Goal: Task Accomplishment & Management: Complete application form

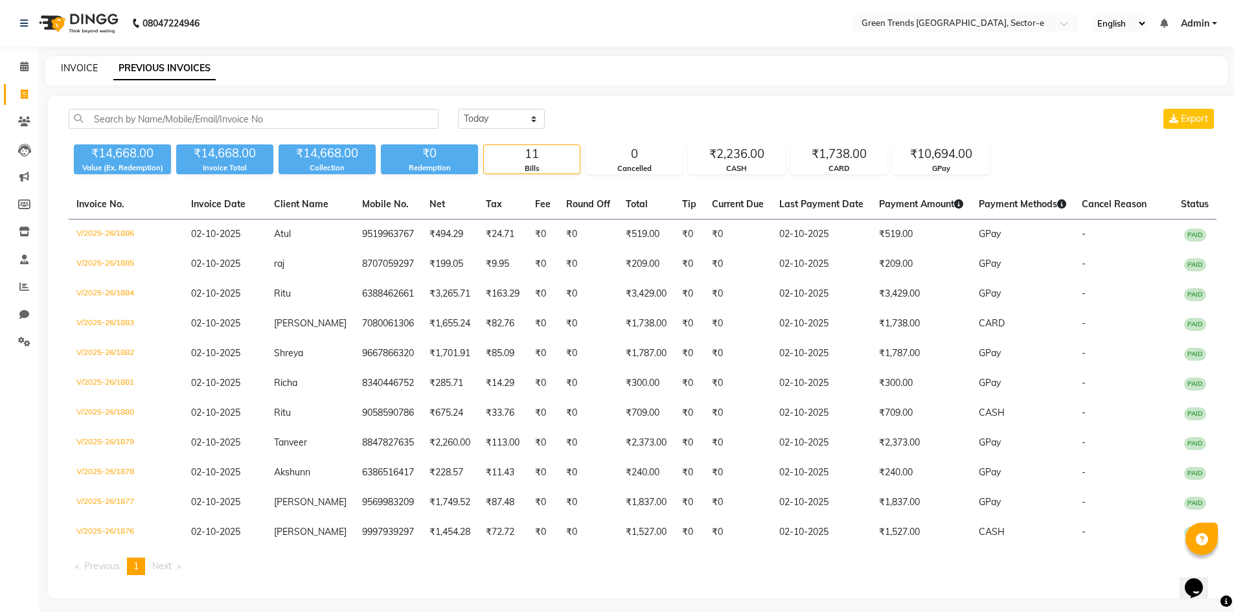
click at [77, 67] on link "INVOICE" at bounding box center [79, 68] width 37 height 12
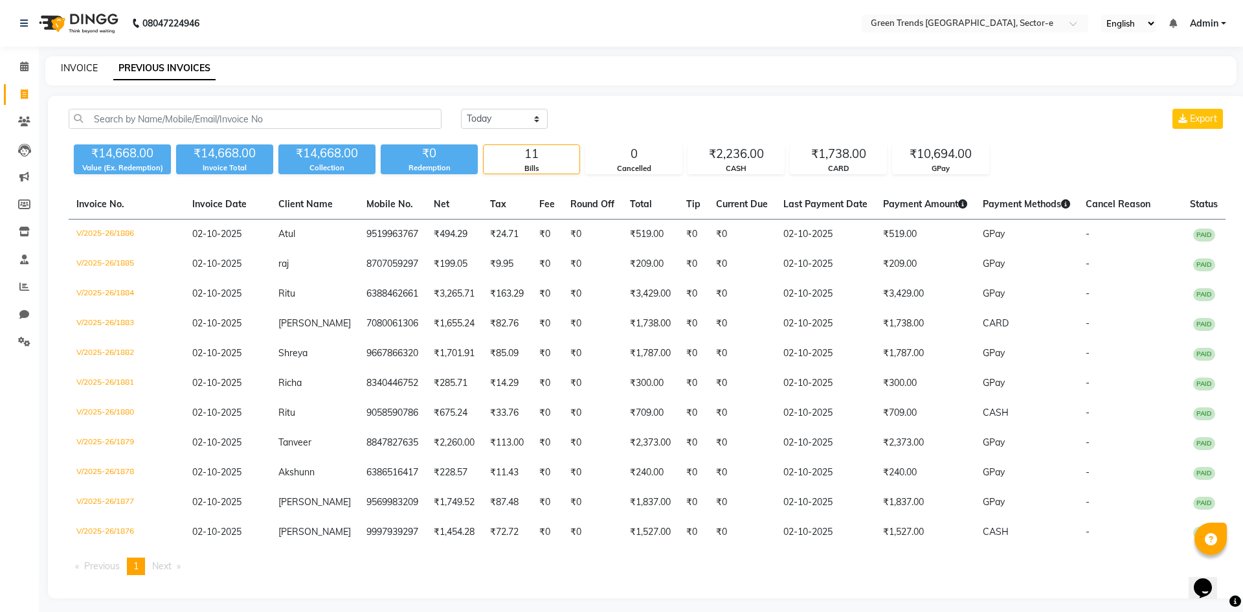
select select "7023"
select select "service"
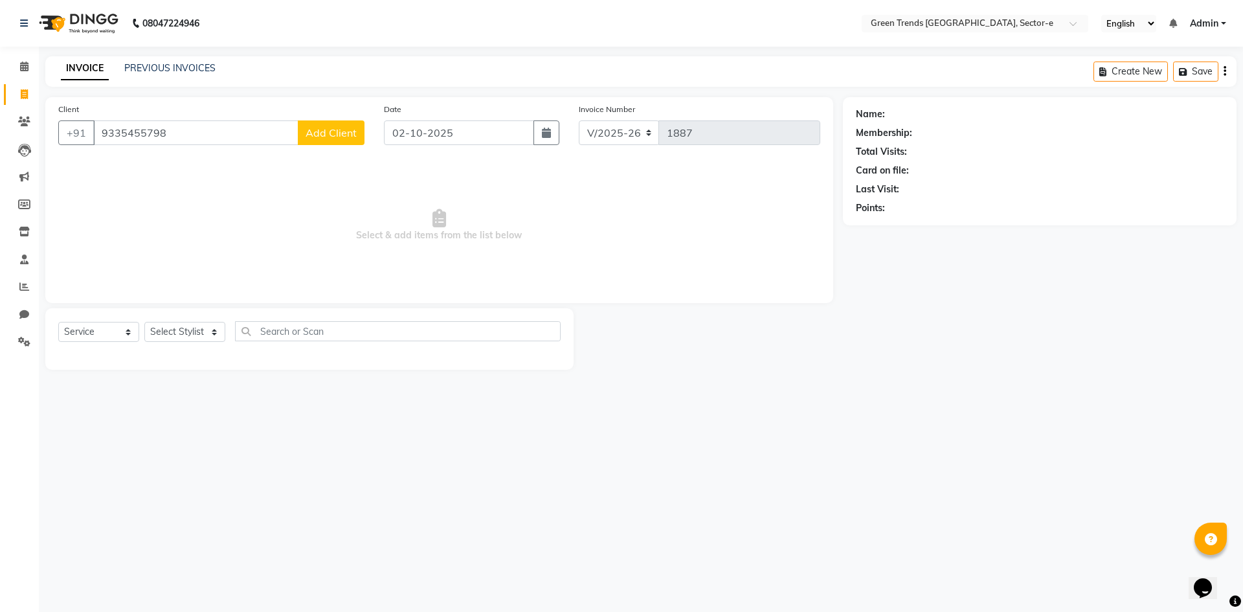
type input "9335455798"
click at [343, 130] on span "Add Client" at bounding box center [331, 132] width 51 height 13
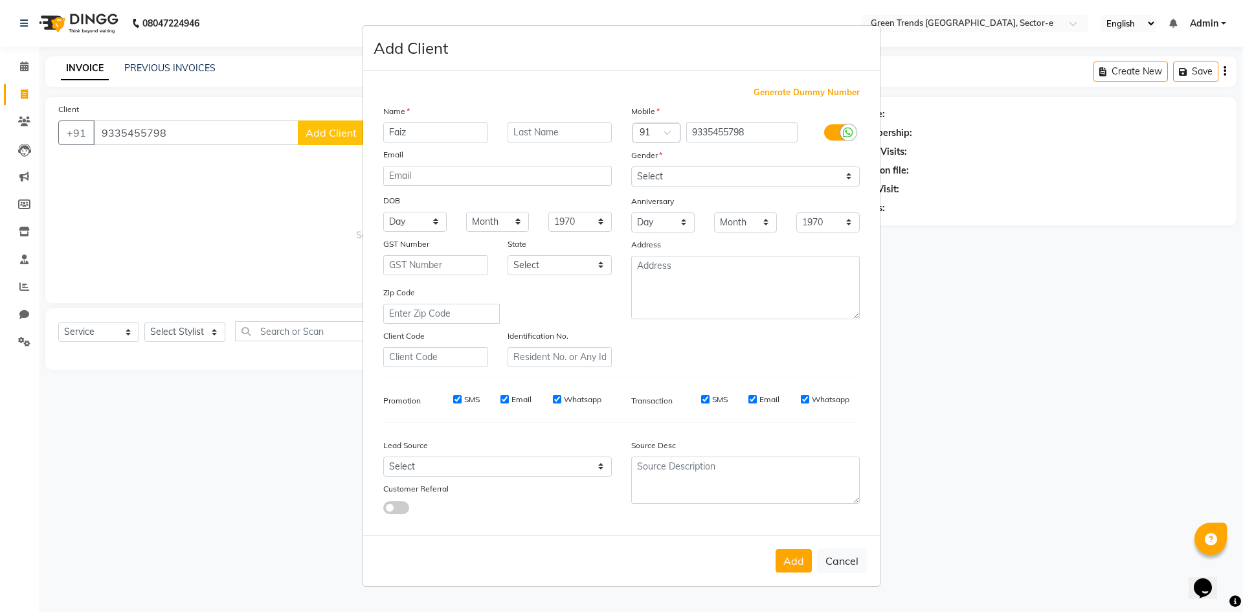
type input "Faiz"
click at [846, 180] on select "Select [DEMOGRAPHIC_DATA] [DEMOGRAPHIC_DATA] Other Prefer Not To Say" at bounding box center [745, 176] width 229 height 20
select select "[DEMOGRAPHIC_DATA]"
click at [631, 166] on select "Select [DEMOGRAPHIC_DATA] [DEMOGRAPHIC_DATA] Other Prefer Not To Say" at bounding box center [745, 176] width 229 height 20
click at [804, 558] on button "Add" at bounding box center [794, 560] width 36 height 23
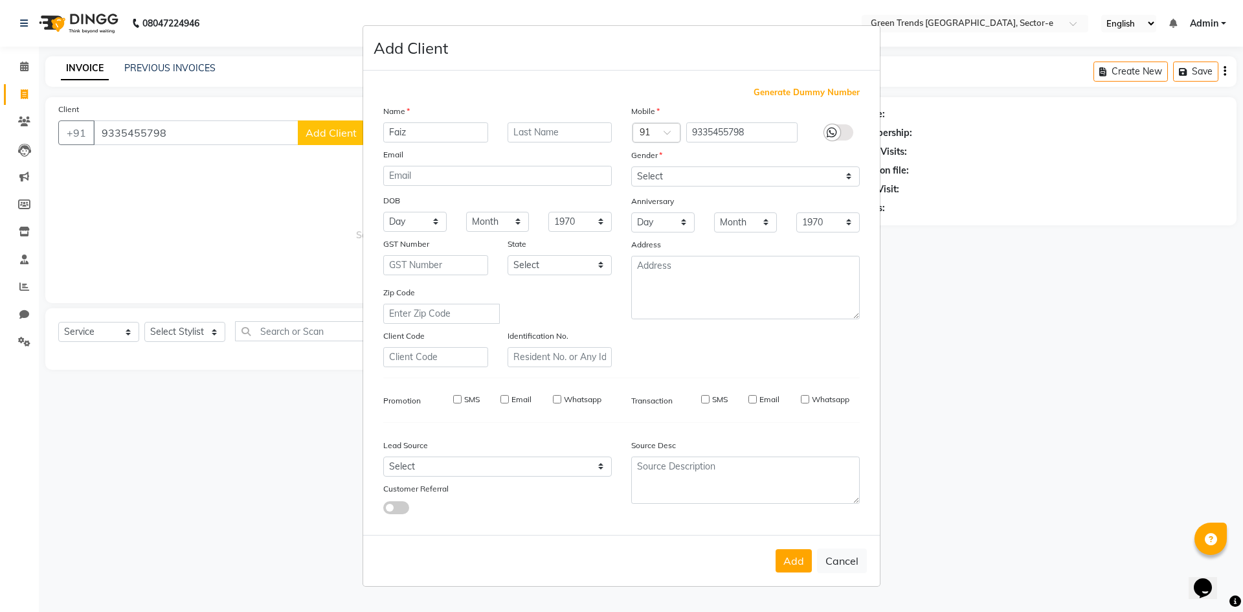
select select
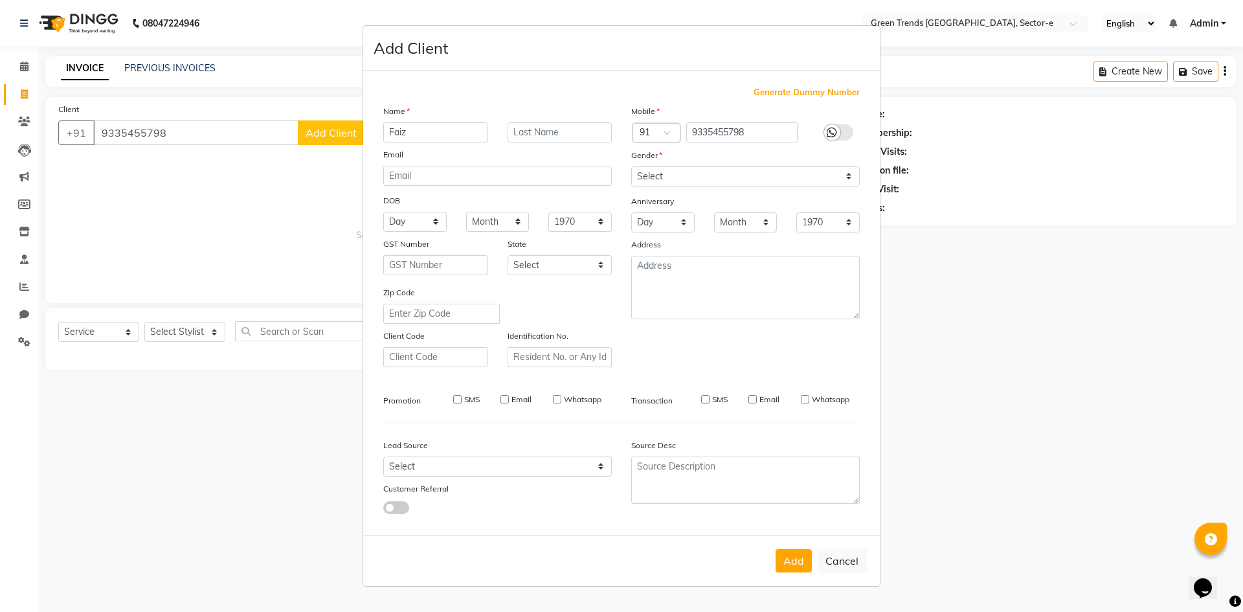
select select
checkbox input "false"
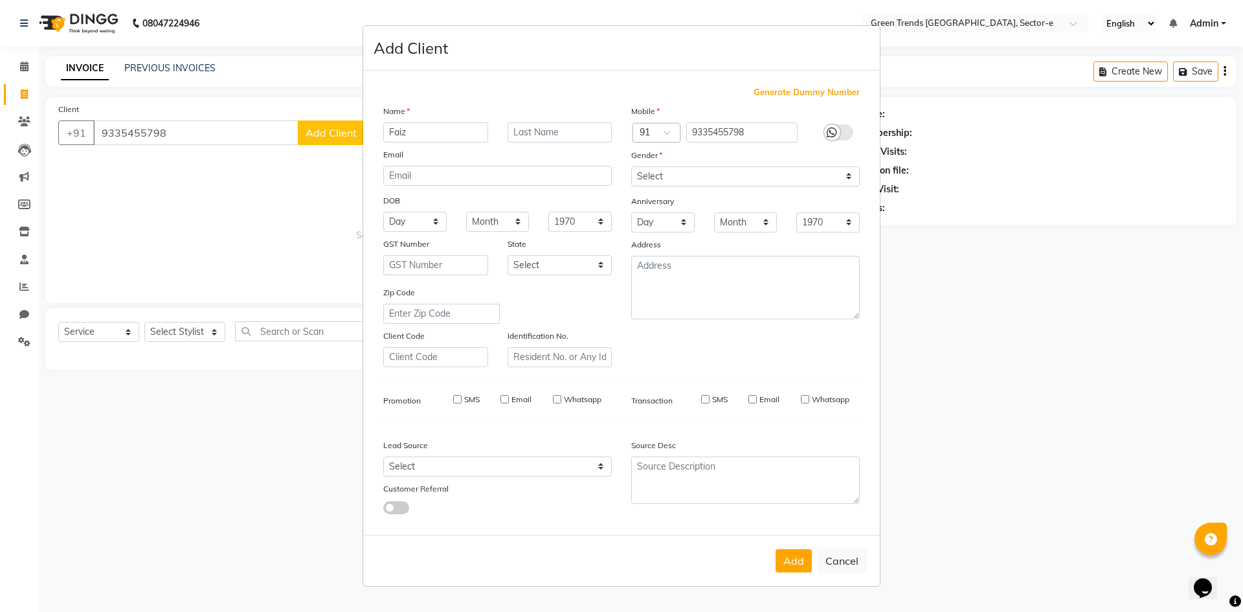
checkbox input "false"
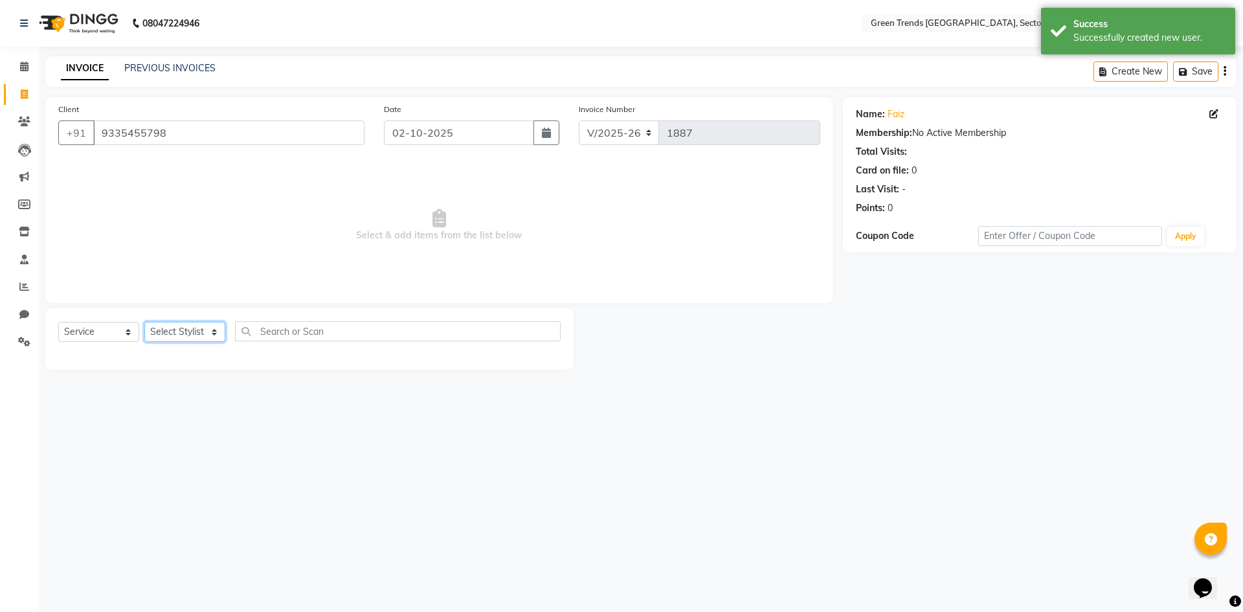
click at [210, 331] on select "Select Stylist [PERSON_NAME] [PERSON_NAME] Mo. [PERSON_NAME].[PERSON_NAME] [PER…" at bounding box center [184, 332] width 81 height 20
select select "62974"
click at [144, 322] on select "Select Stylist [PERSON_NAME] [PERSON_NAME] Mo. [PERSON_NAME].[PERSON_NAME] [PER…" at bounding box center [184, 332] width 81 height 20
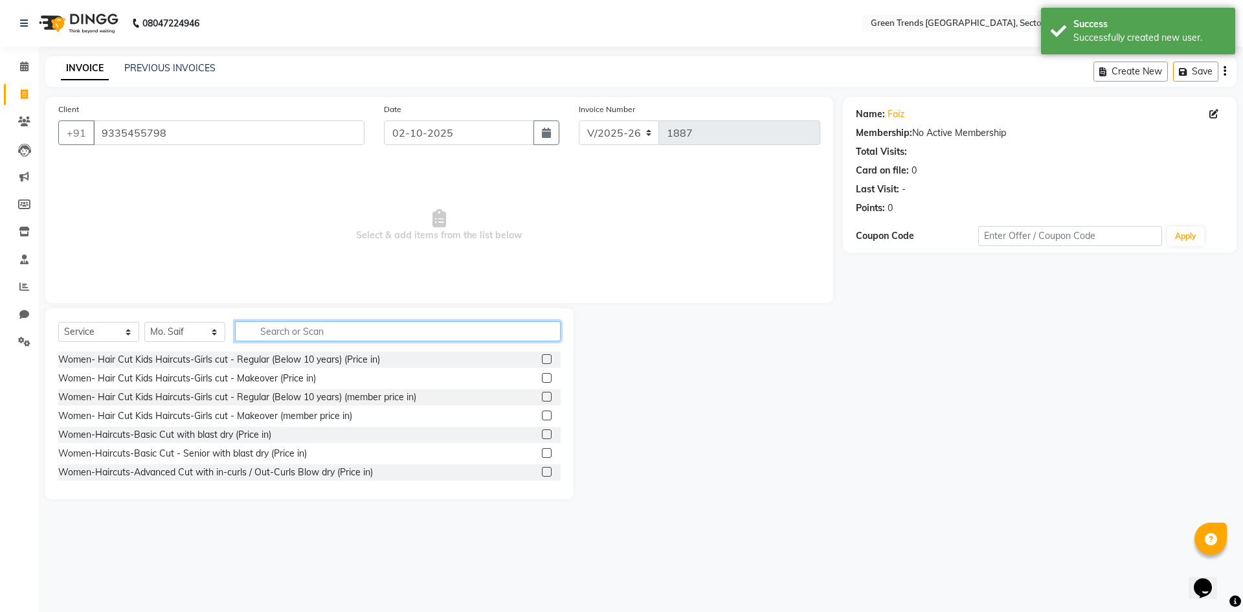
click at [257, 330] on input "text" at bounding box center [398, 331] width 326 height 20
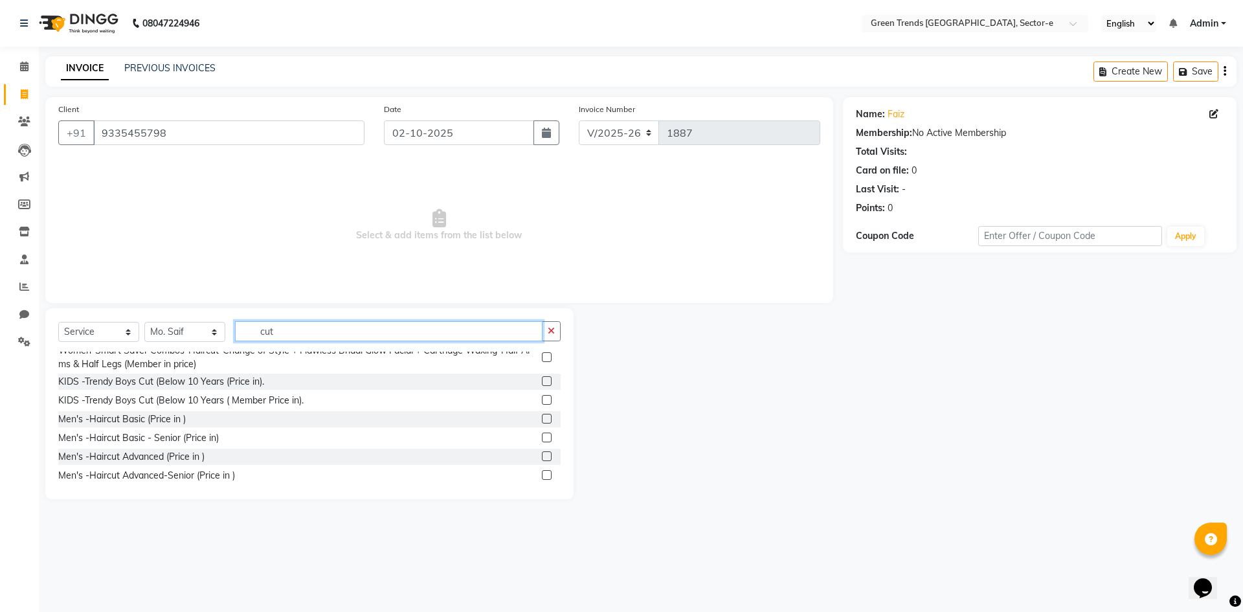
scroll to position [657, 0]
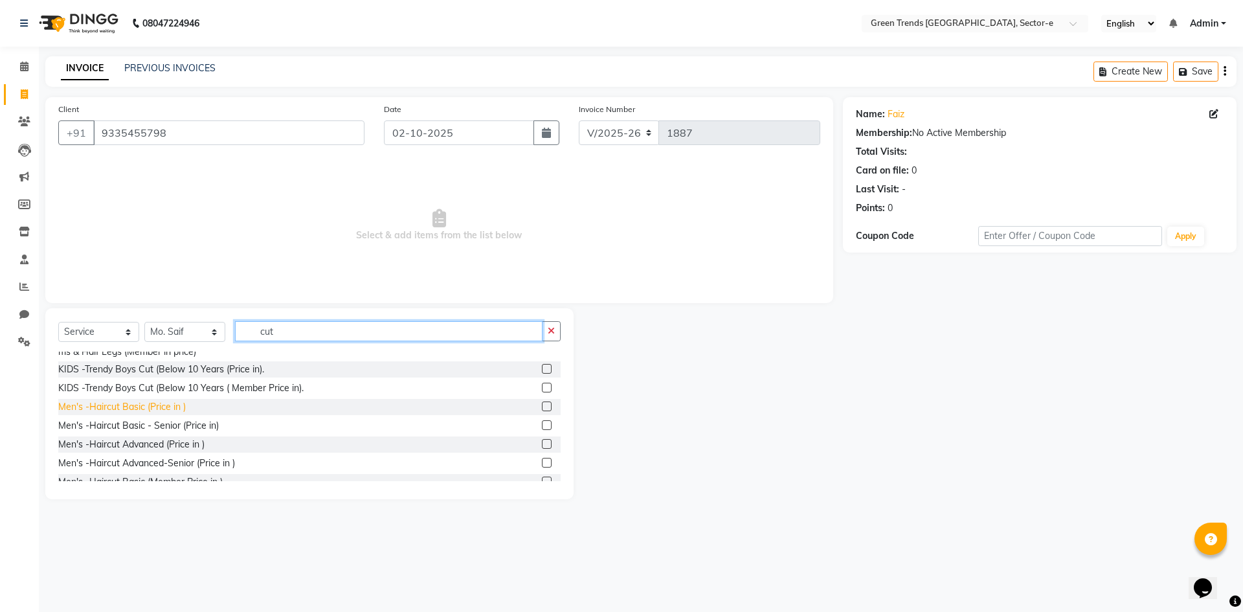
type input "cut"
click at [98, 414] on div "Men's -Haircut Basic (Price in )" at bounding box center [122, 407] width 128 height 14
checkbox input "false"
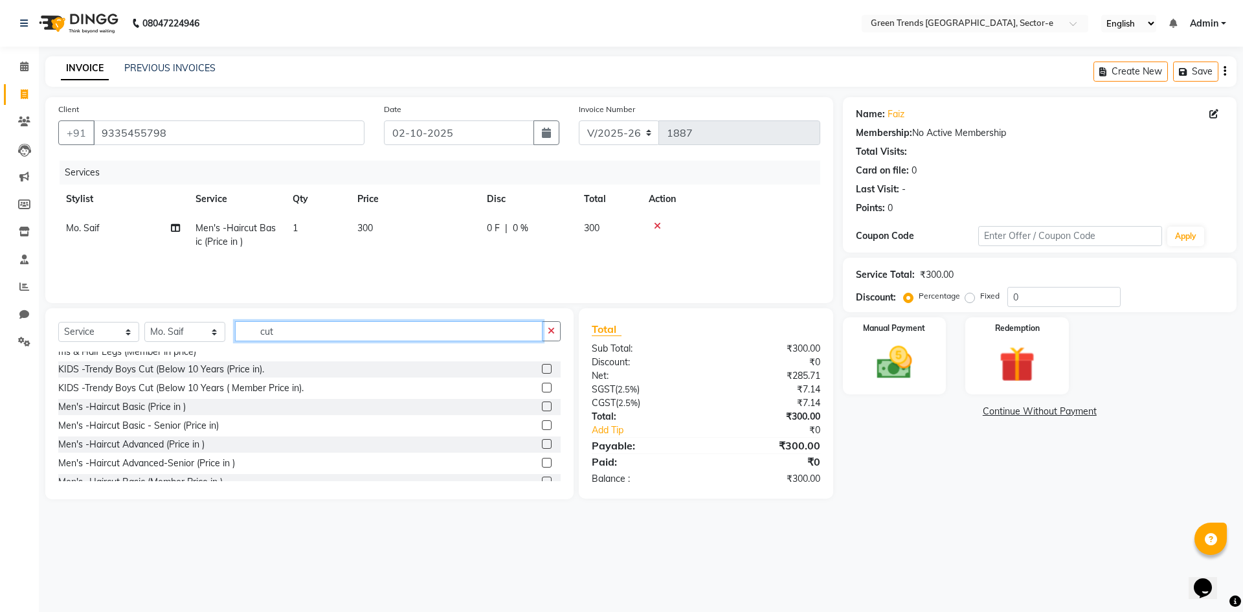
drag, startPoint x: 291, startPoint y: 326, endPoint x: 221, endPoint y: 345, distance: 72.6
click at [221, 345] on div "Select Service Product Membership Package Voucher Prepaid Gift Card Select Styl…" at bounding box center [309, 336] width 503 height 30
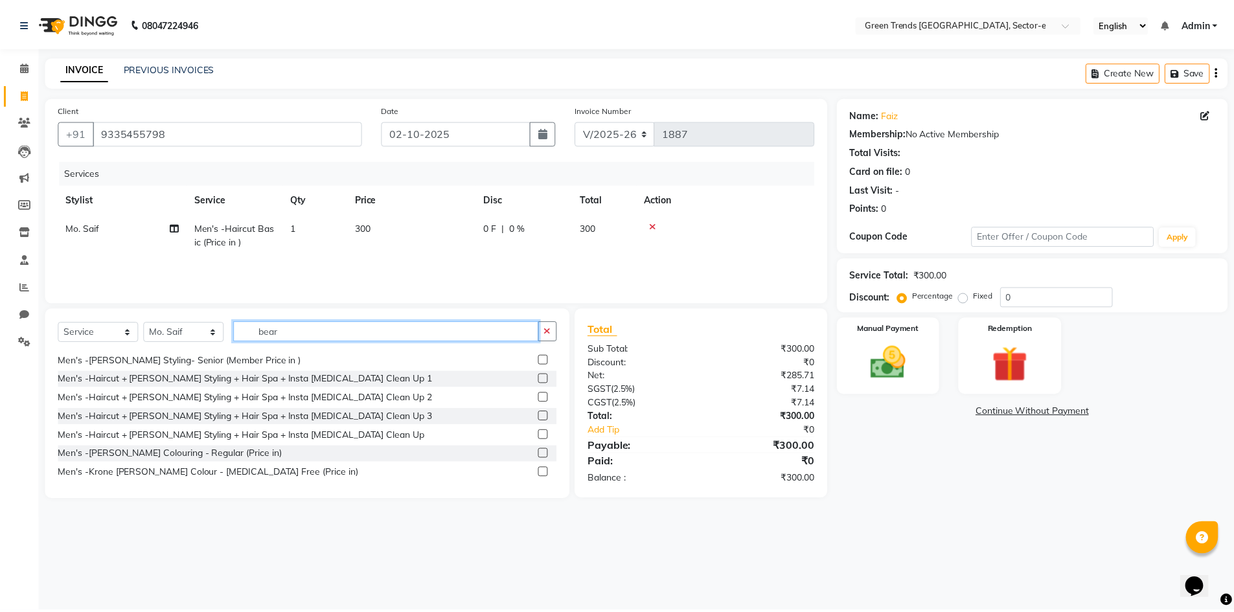
scroll to position [0, 0]
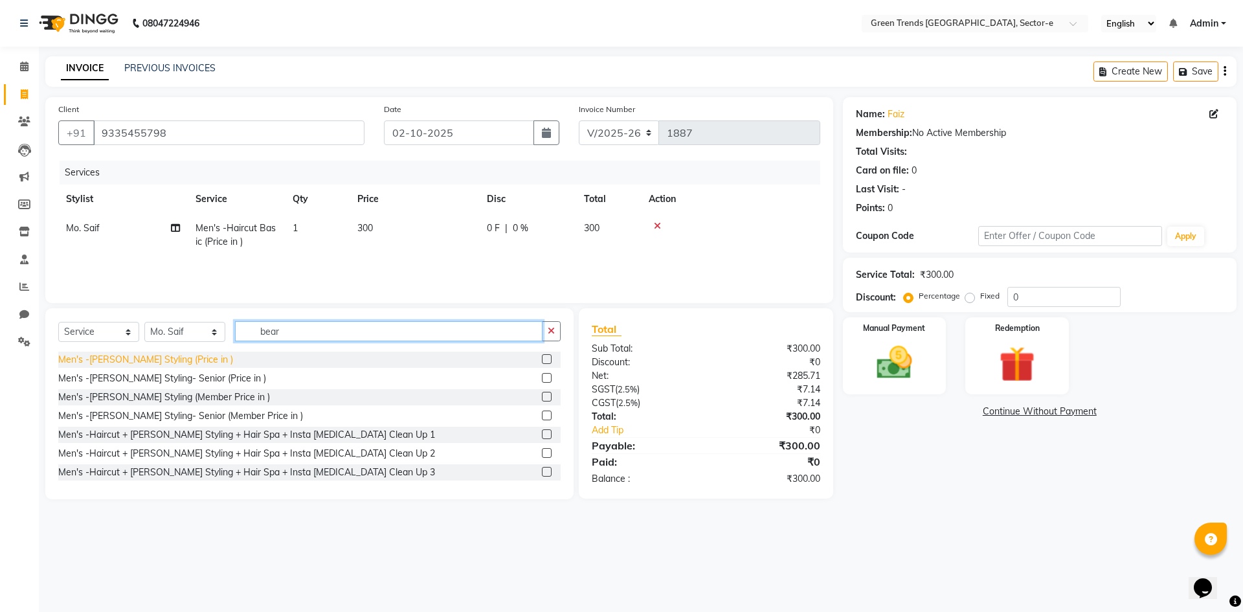
type input "bear"
click at [150, 361] on div "Men's -[PERSON_NAME] Styling (Price in )" at bounding box center [145, 360] width 175 height 14
checkbox input "false"
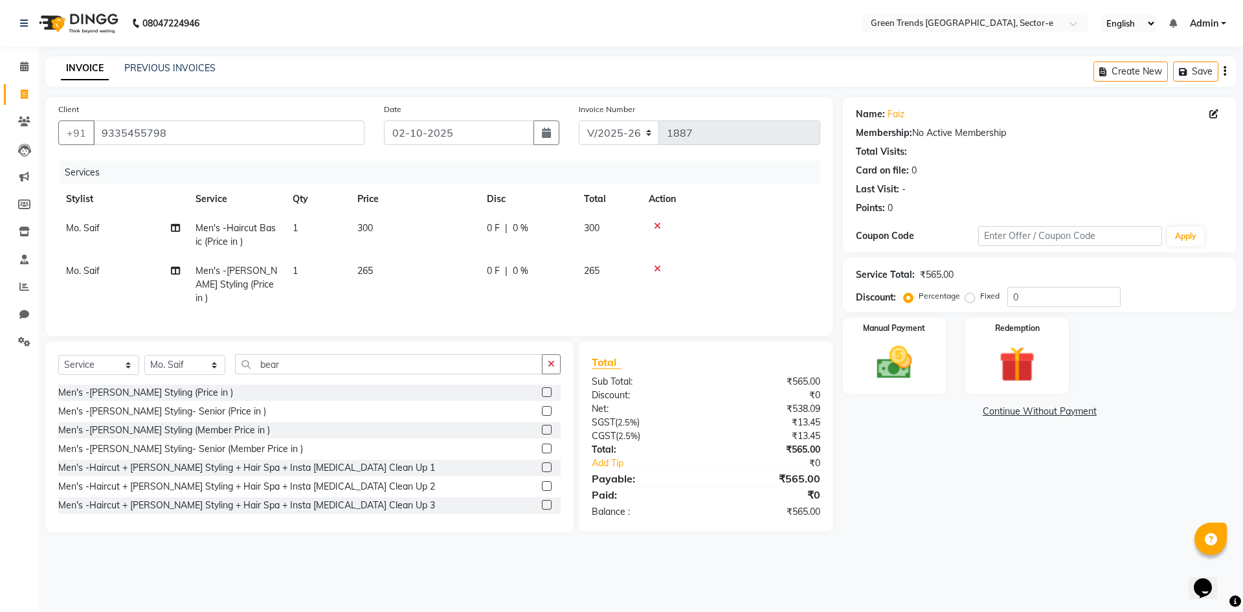
click at [980, 299] on label "Fixed" at bounding box center [989, 296] width 19 height 12
click at [968, 299] on input "Fixed" at bounding box center [972, 295] width 9 height 9
radio input "true"
drag, startPoint x: 1032, startPoint y: 294, endPoint x: 969, endPoint y: 306, distance: 64.6
click at [969, 306] on div "Percentage Fixed 0" at bounding box center [1014, 297] width 214 height 20
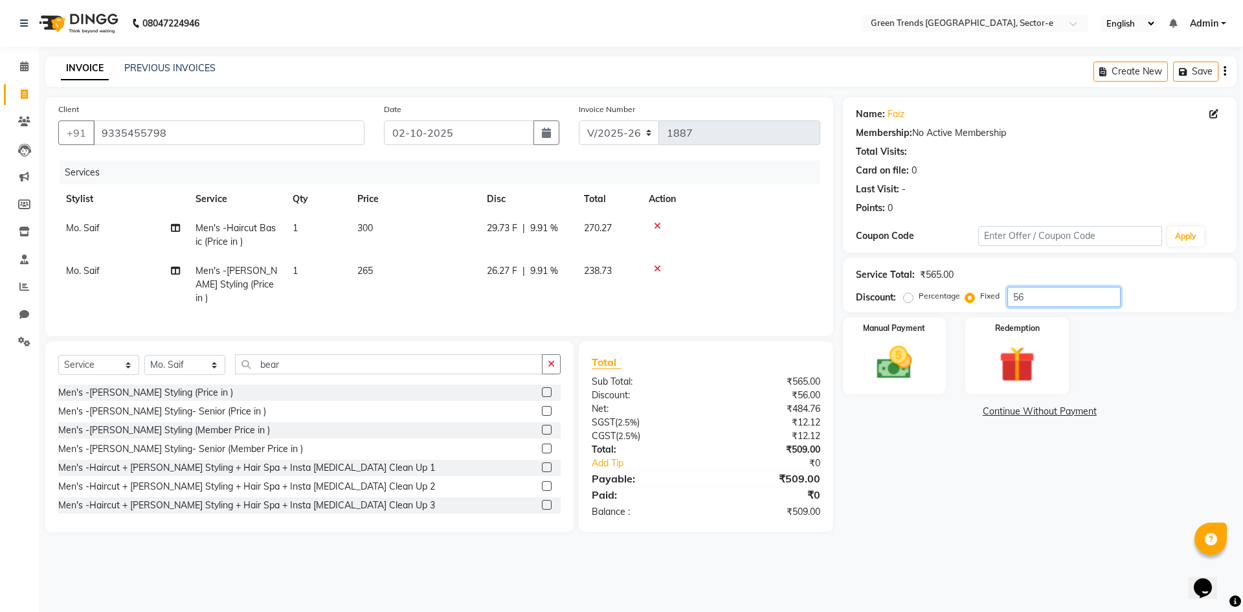
type input "5"
type input "46"
click at [973, 490] on div "Name: Faiz Membership: No Active Membership Total Visits: Card on file: 0 Last …" at bounding box center [1044, 314] width 403 height 435
click at [901, 357] on img at bounding box center [895, 362] width 60 height 43
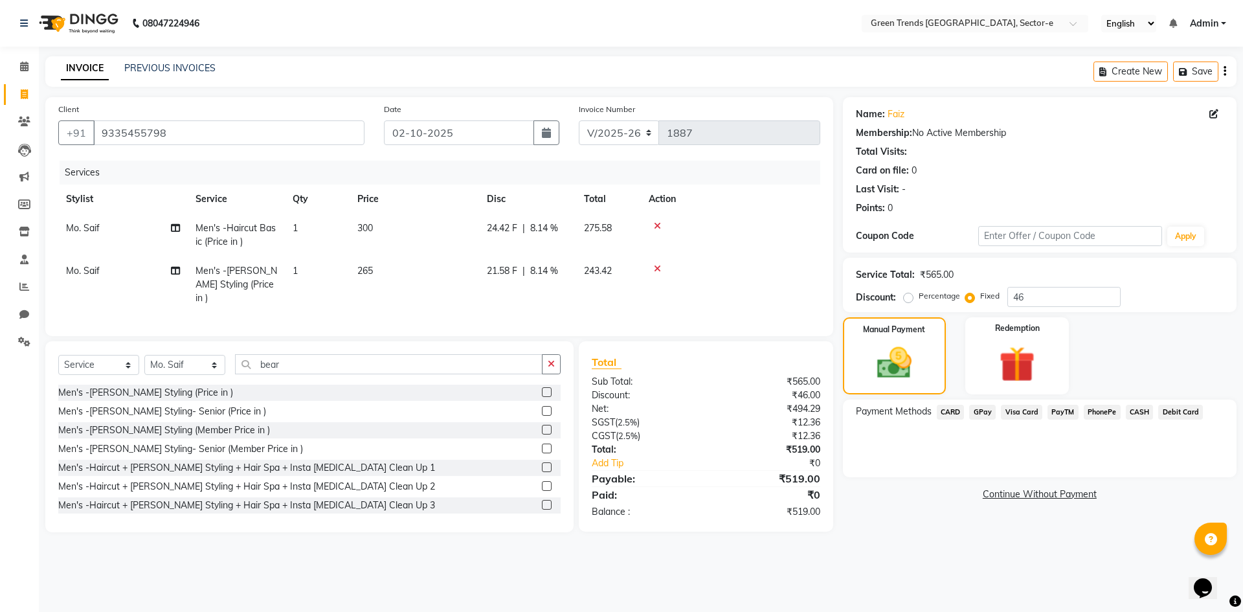
click at [986, 412] on span "GPay" at bounding box center [982, 412] width 27 height 15
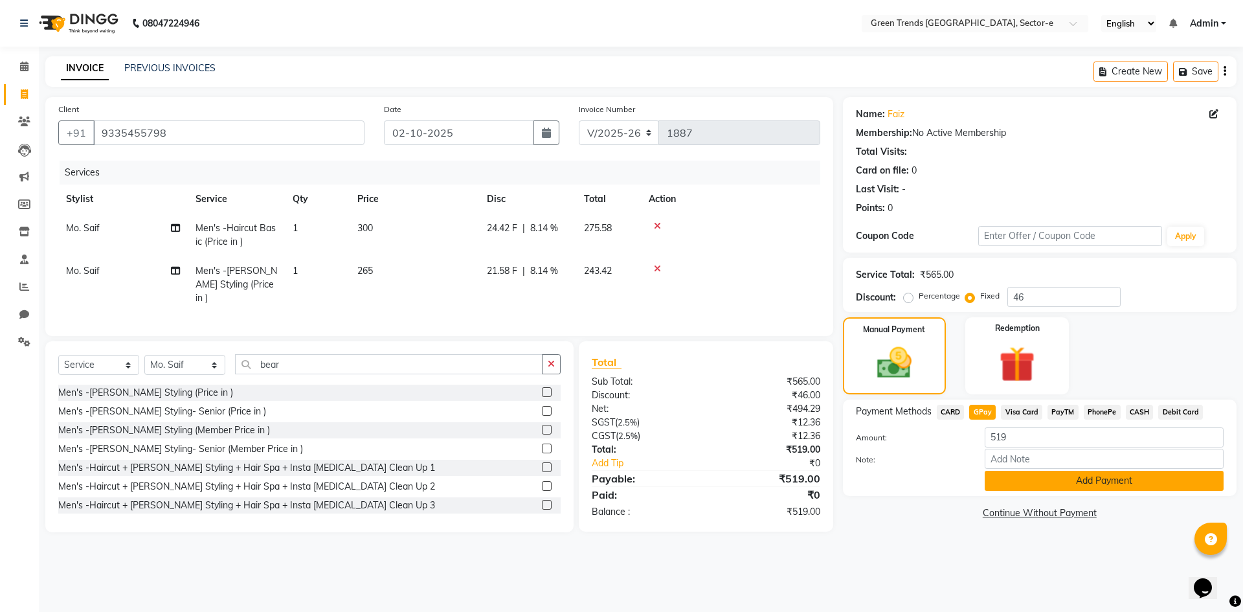
click at [1046, 483] on button "Add Payment" at bounding box center [1104, 481] width 239 height 20
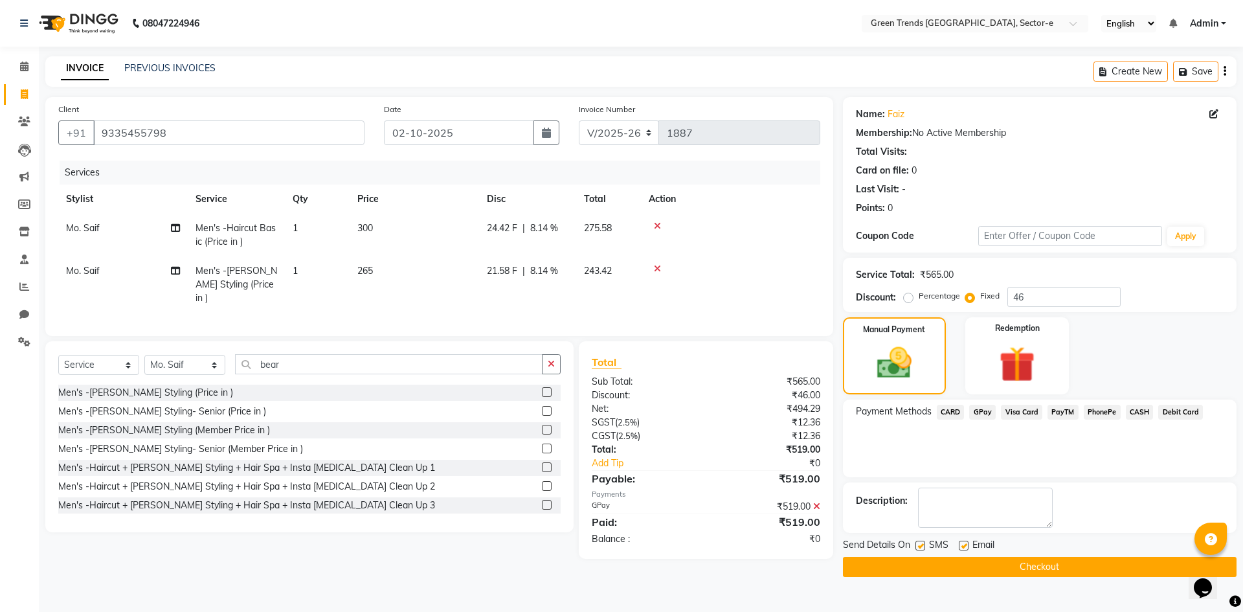
click at [918, 545] on label at bounding box center [921, 546] width 10 height 10
click at [918, 545] on input "checkbox" at bounding box center [920, 546] width 8 height 8
checkbox input "false"
click at [963, 545] on label at bounding box center [964, 546] width 10 height 10
click at [963, 545] on input "checkbox" at bounding box center [963, 546] width 8 height 8
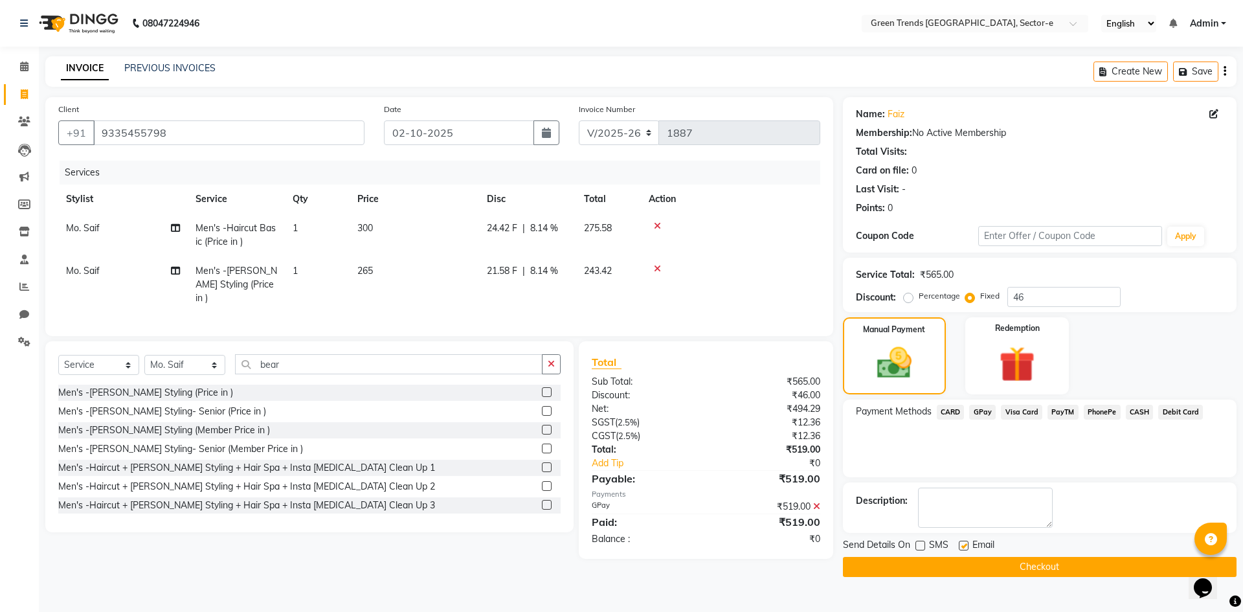
checkbox input "false"
click at [984, 567] on button "Checkout" at bounding box center [1040, 567] width 394 height 20
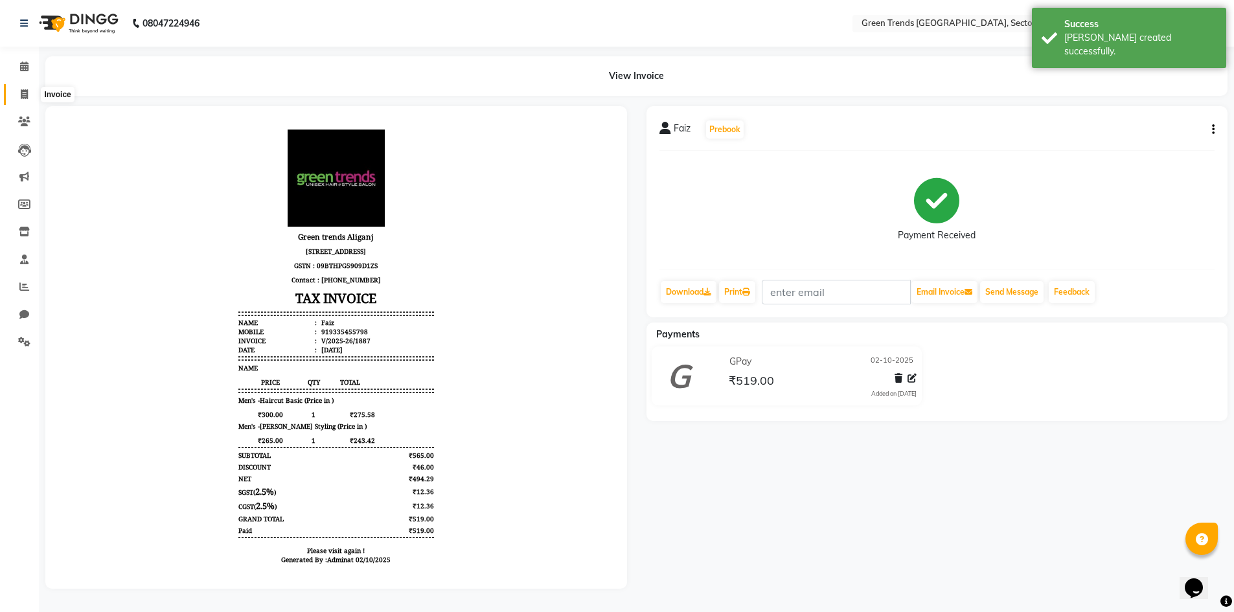
click at [26, 94] on icon at bounding box center [24, 94] width 7 height 10
select select "service"
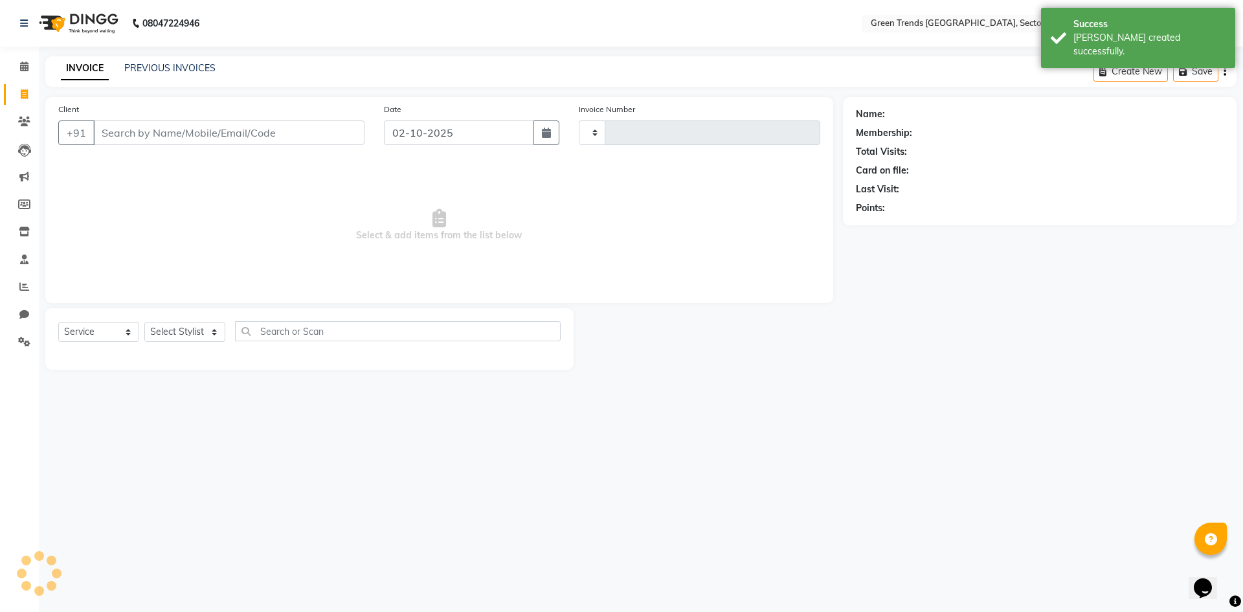
type input "1888"
select select "7023"
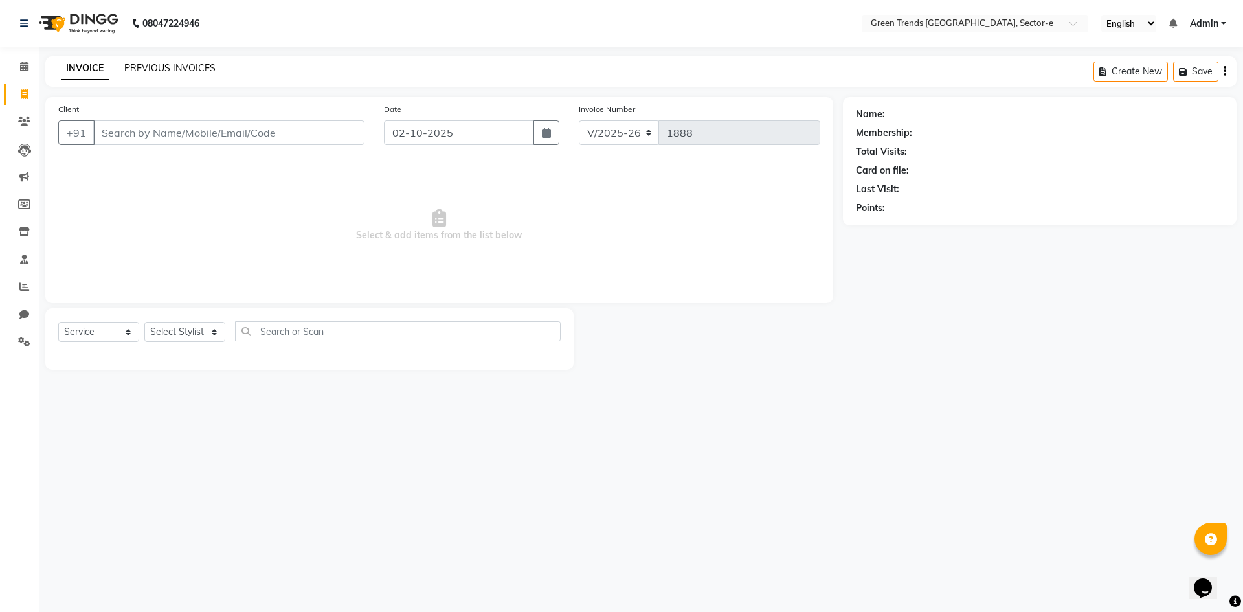
click at [183, 66] on link "PREVIOUS INVOICES" at bounding box center [169, 68] width 91 height 12
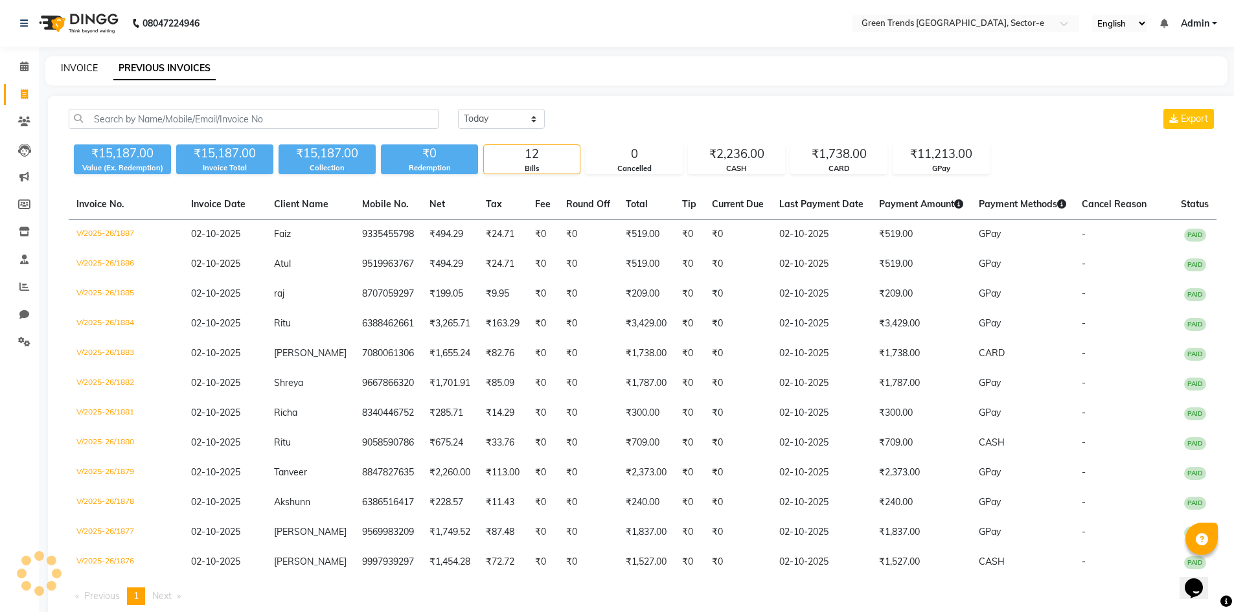
click at [67, 68] on link "INVOICE" at bounding box center [79, 68] width 37 height 12
select select "service"
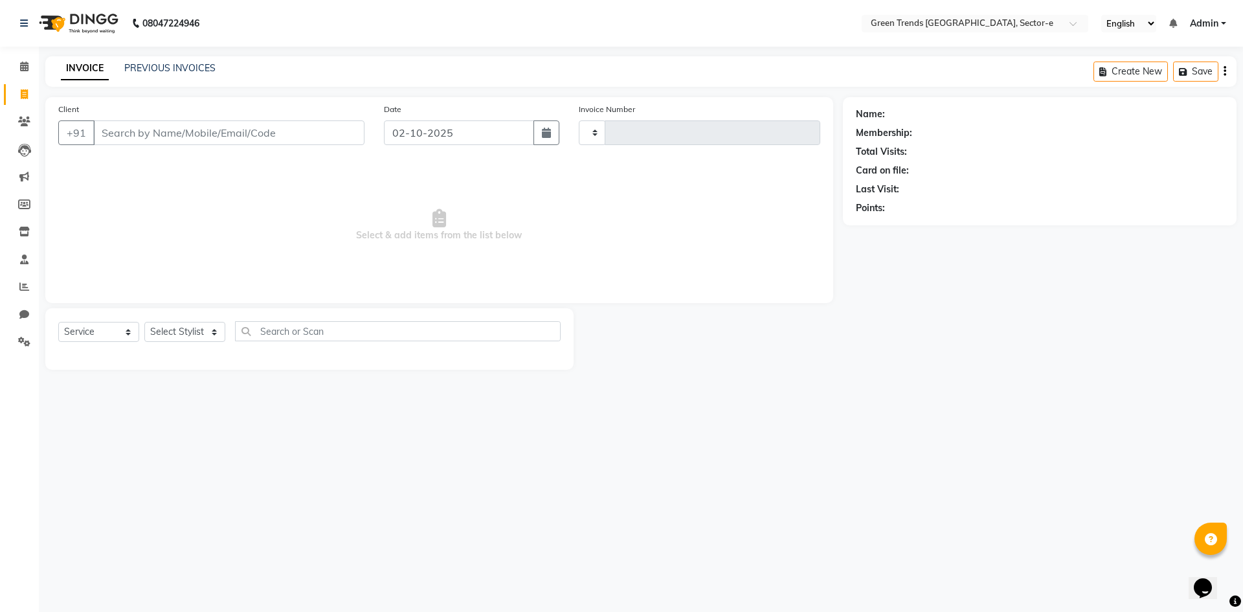
type input "1888"
select select "7023"
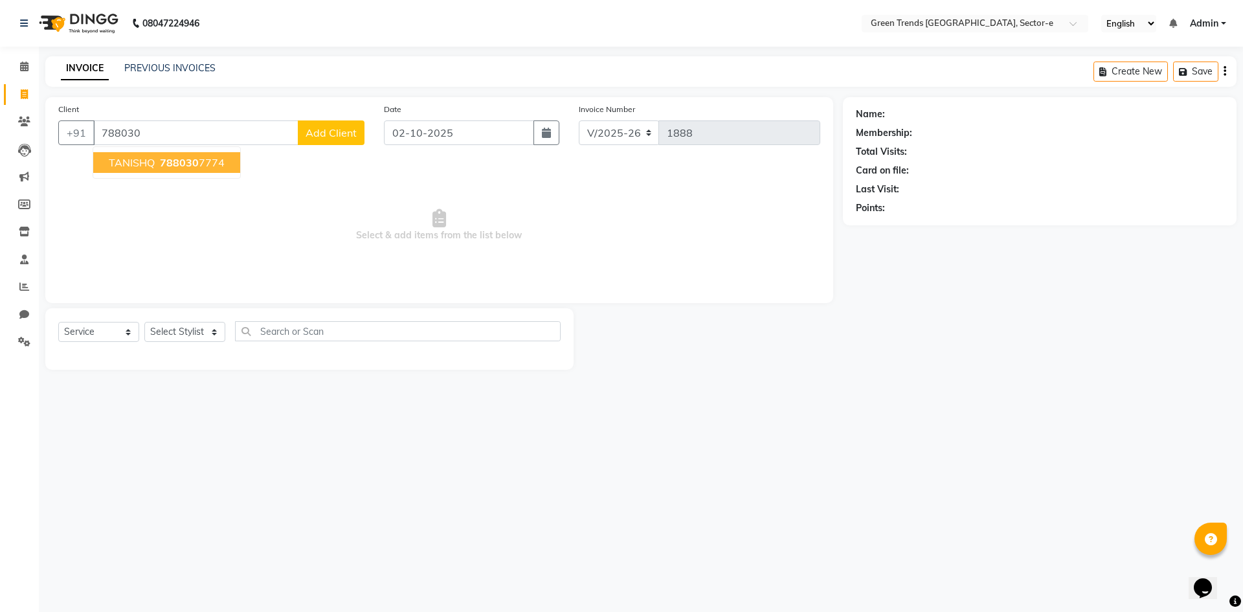
click at [175, 161] on span "788030" at bounding box center [179, 162] width 39 height 13
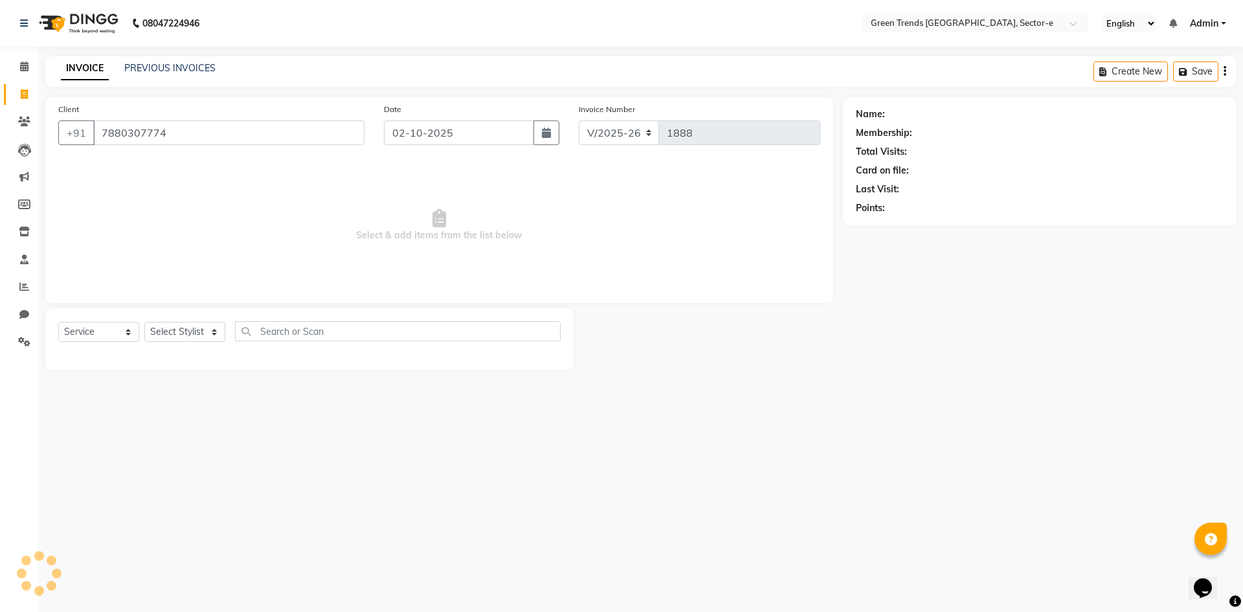
type input "7880307774"
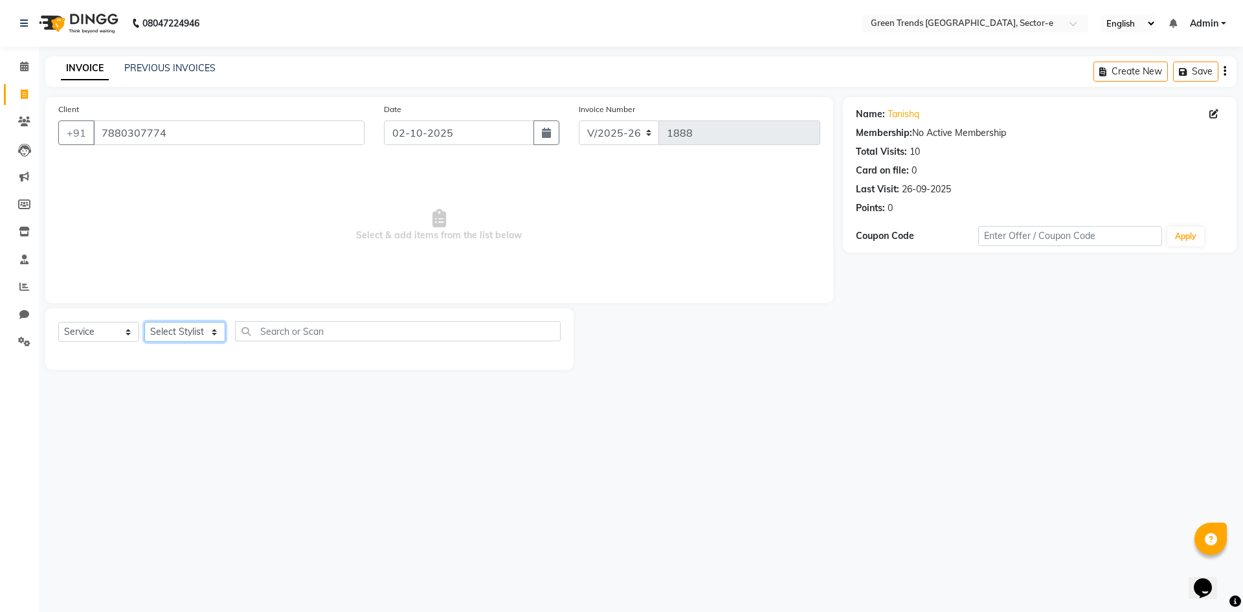
click at [212, 335] on select "Select Stylist [PERSON_NAME] [PERSON_NAME] Mo. [PERSON_NAME].[PERSON_NAME] [PER…" at bounding box center [184, 332] width 81 height 20
select select "58751"
click at [144, 322] on select "Select Stylist [PERSON_NAME] [PERSON_NAME] Mo. [PERSON_NAME].[PERSON_NAME] [PER…" at bounding box center [184, 332] width 81 height 20
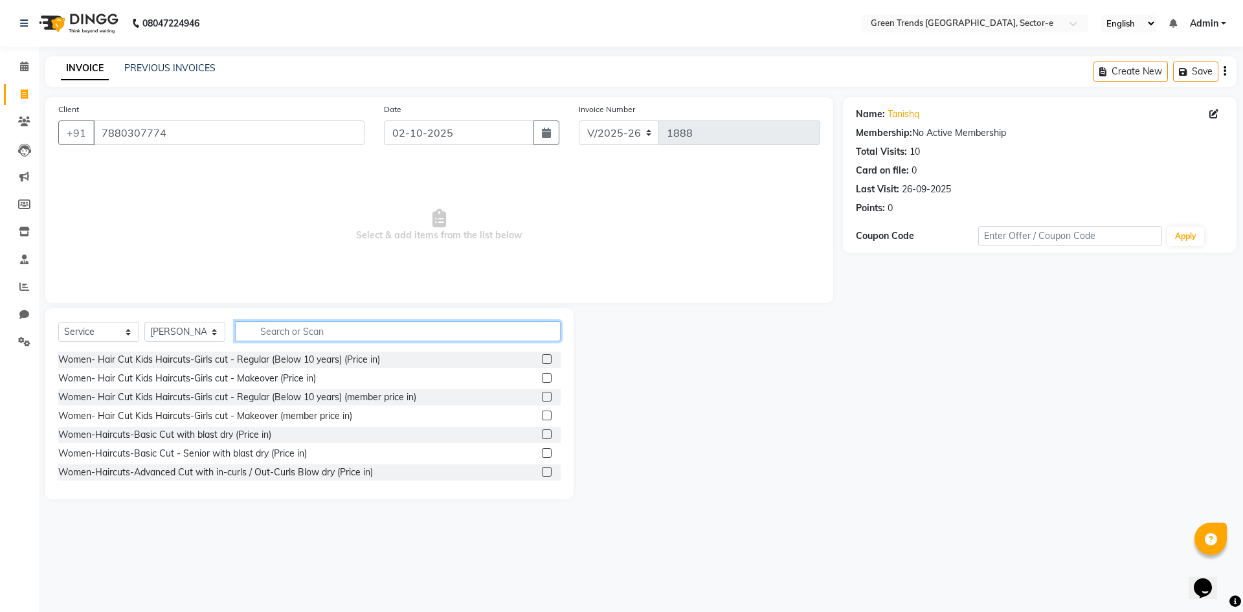
click at [294, 332] on input "text" at bounding box center [398, 331] width 326 height 20
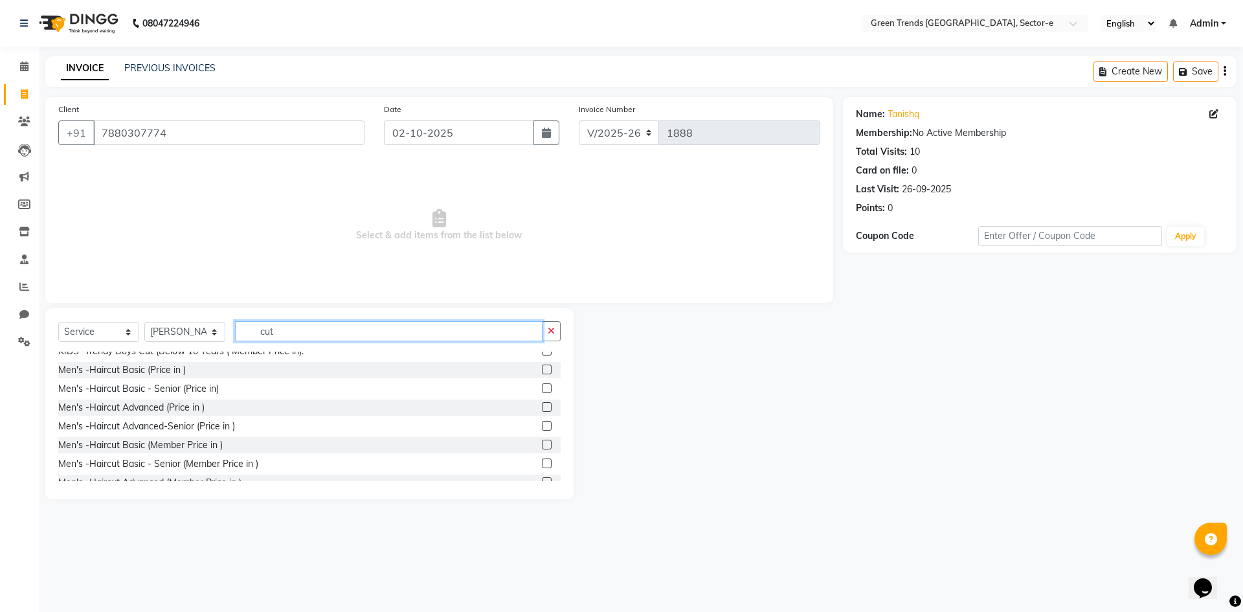
scroll to position [701, 0]
type input "cut"
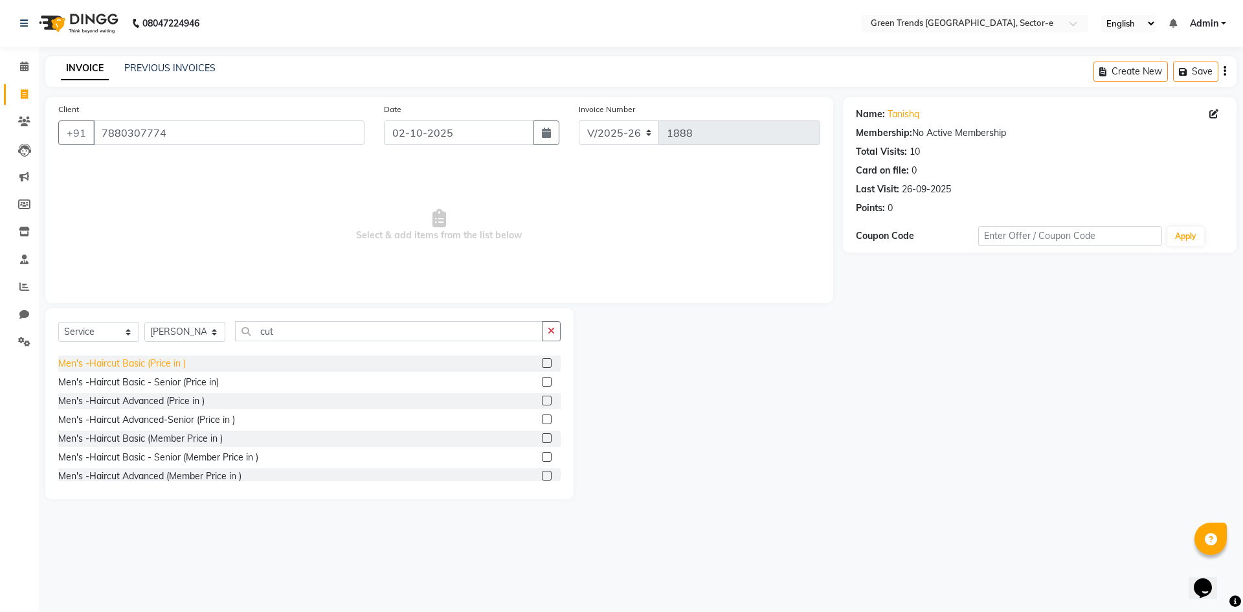
click at [175, 370] on div "Men's -Haircut Basic (Price in )" at bounding box center [122, 364] width 128 height 14
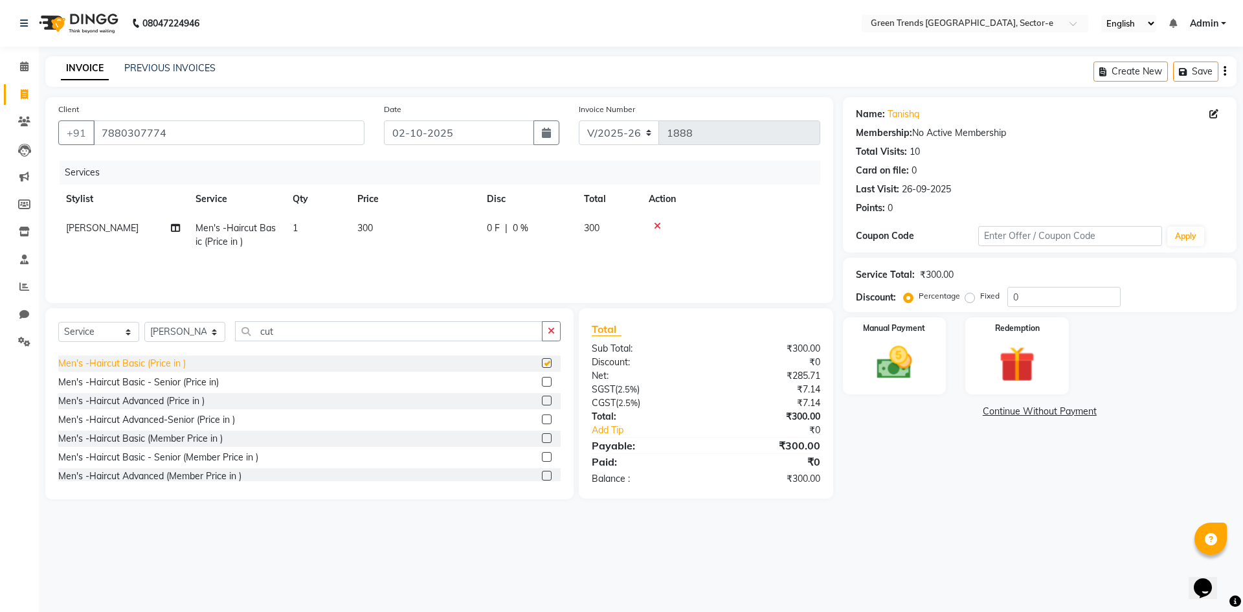
checkbox input "false"
click at [493, 229] on span "0 F" at bounding box center [493, 228] width 13 height 14
select select "58751"
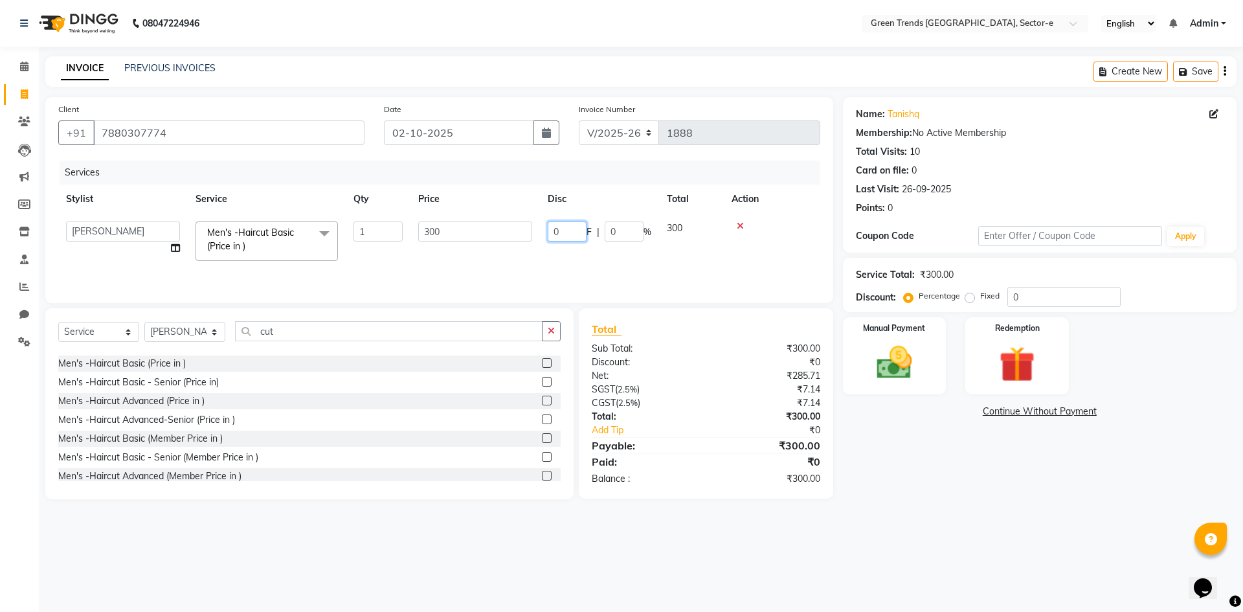
drag, startPoint x: 573, startPoint y: 230, endPoint x: 529, endPoint y: 235, distance: 44.3
click at [529, 235] on tr "[PERSON_NAME] [PERSON_NAME] Mo. [PERSON_NAME].[PERSON_NAME] [PERSON_NAME] Pooja…" at bounding box center [439, 241] width 762 height 55
type input "61"
click at [480, 256] on div "Services Stylist Service Qty Price Disc Total Action [PERSON_NAME] Men's -Hairc…" at bounding box center [439, 226] width 762 height 130
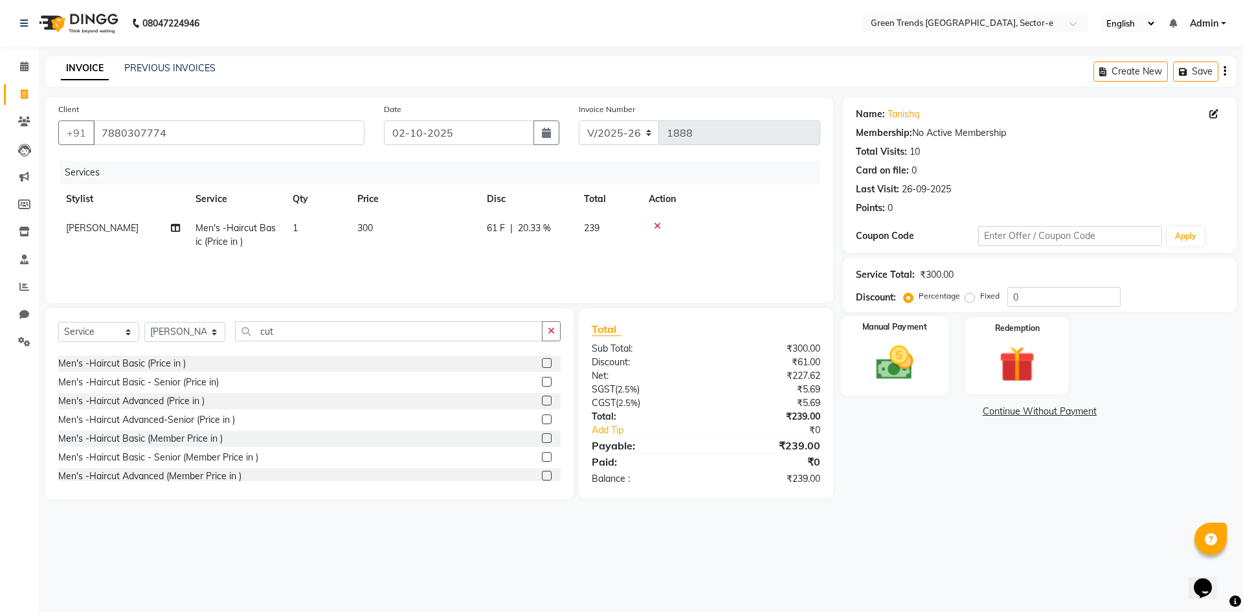
click at [888, 347] on img at bounding box center [895, 362] width 60 height 43
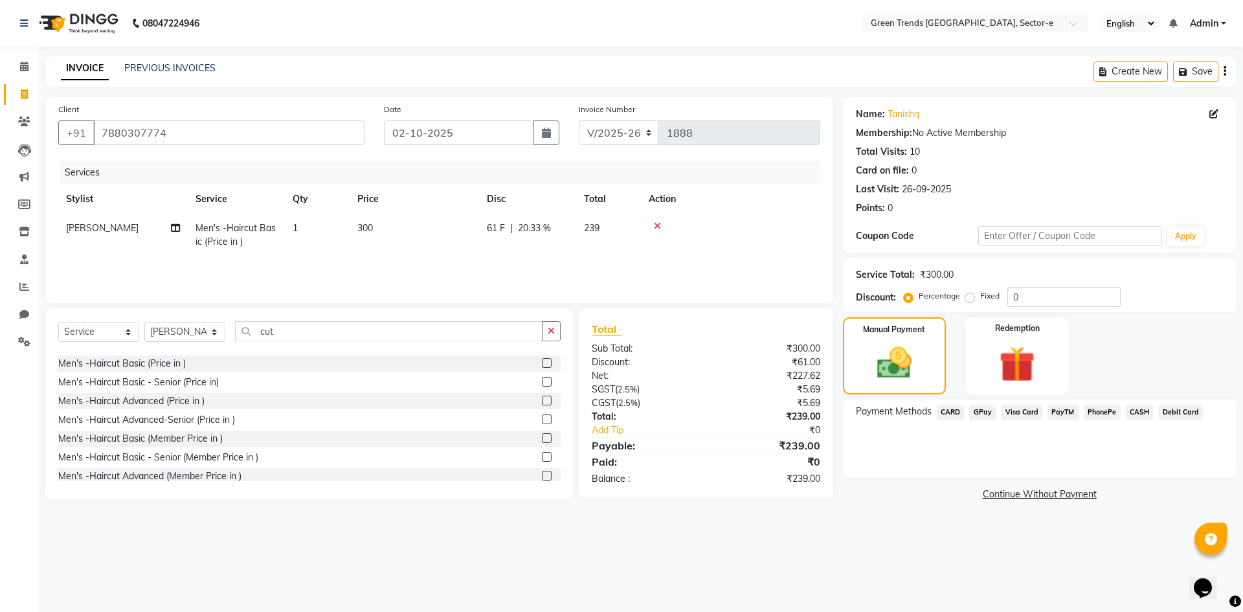
click at [981, 409] on span "GPay" at bounding box center [982, 412] width 27 height 15
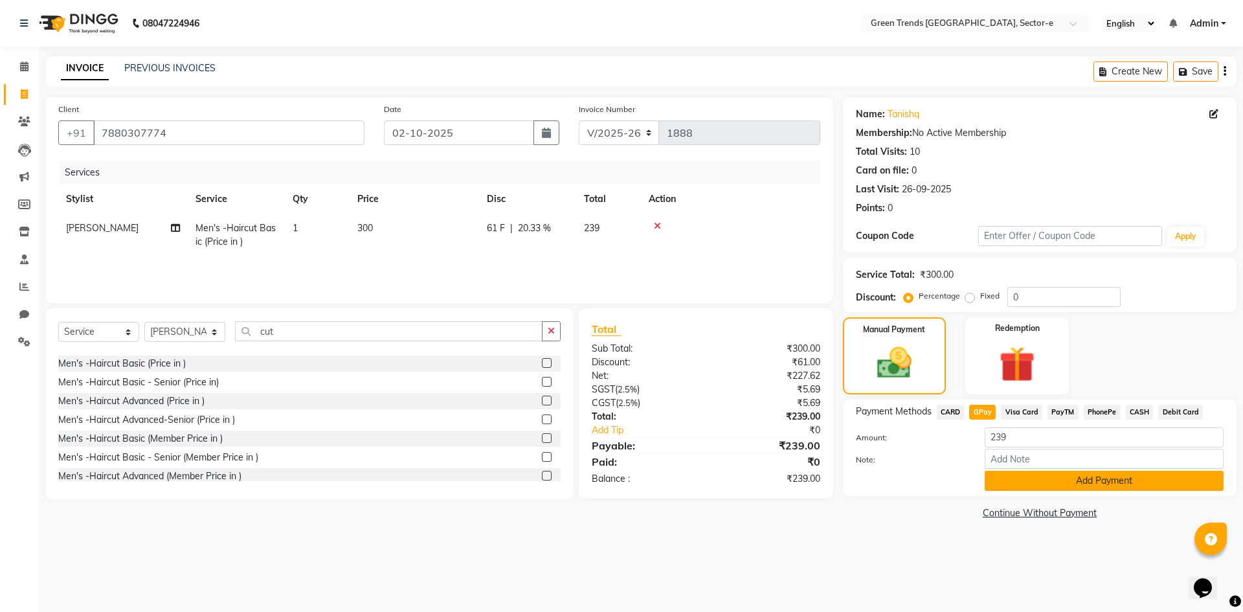
click at [1021, 474] on button "Add Payment" at bounding box center [1104, 481] width 239 height 20
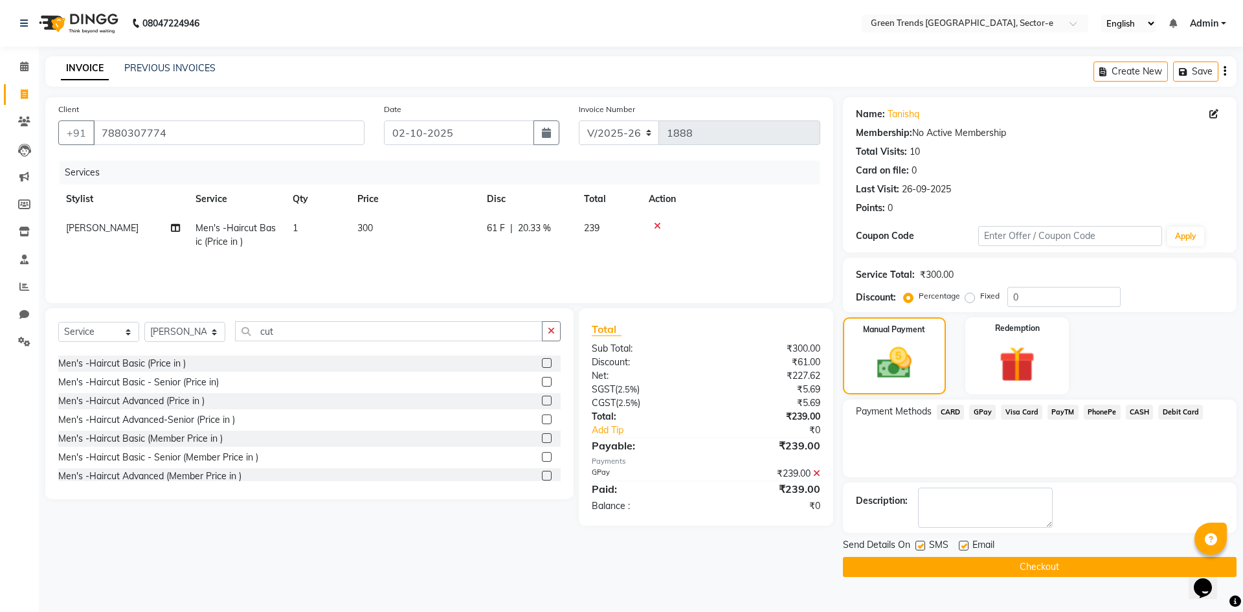
click at [921, 548] on label at bounding box center [921, 546] width 10 height 10
click at [921, 548] on input "checkbox" at bounding box center [920, 546] width 8 height 8
checkbox input "false"
click at [961, 548] on label at bounding box center [964, 546] width 10 height 10
click at [961, 548] on input "checkbox" at bounding box center [963, 546] width 8 height 8
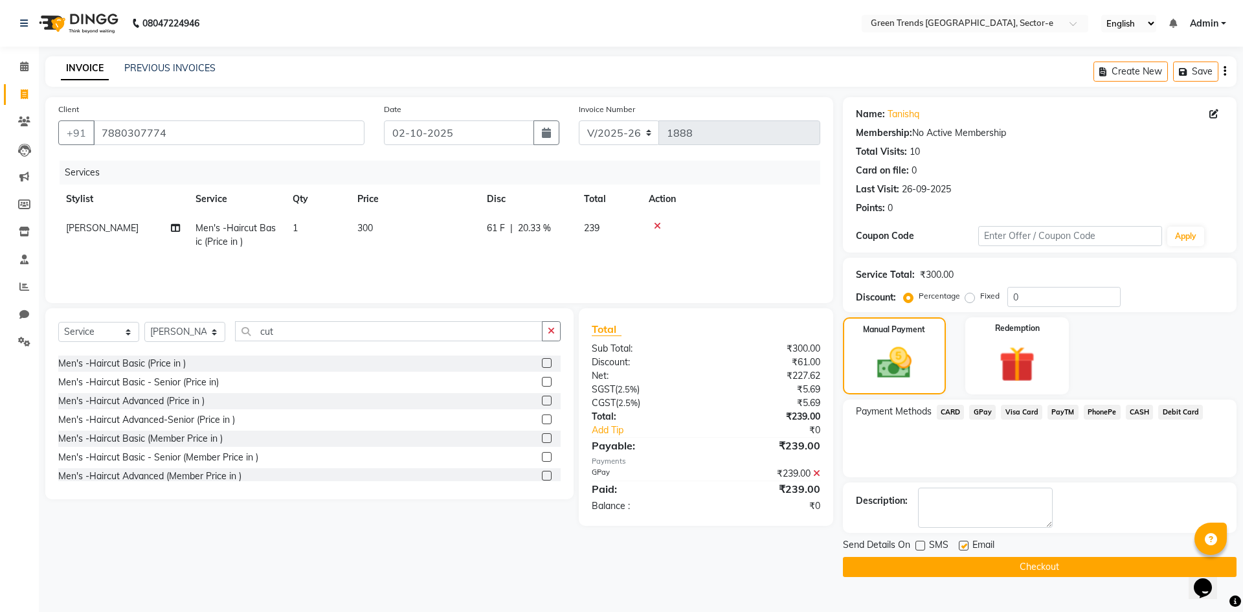
checkbox input "false"
click at [962, 567] on button "Checkout" at bounding box center [1040, 567] width 394 height 20
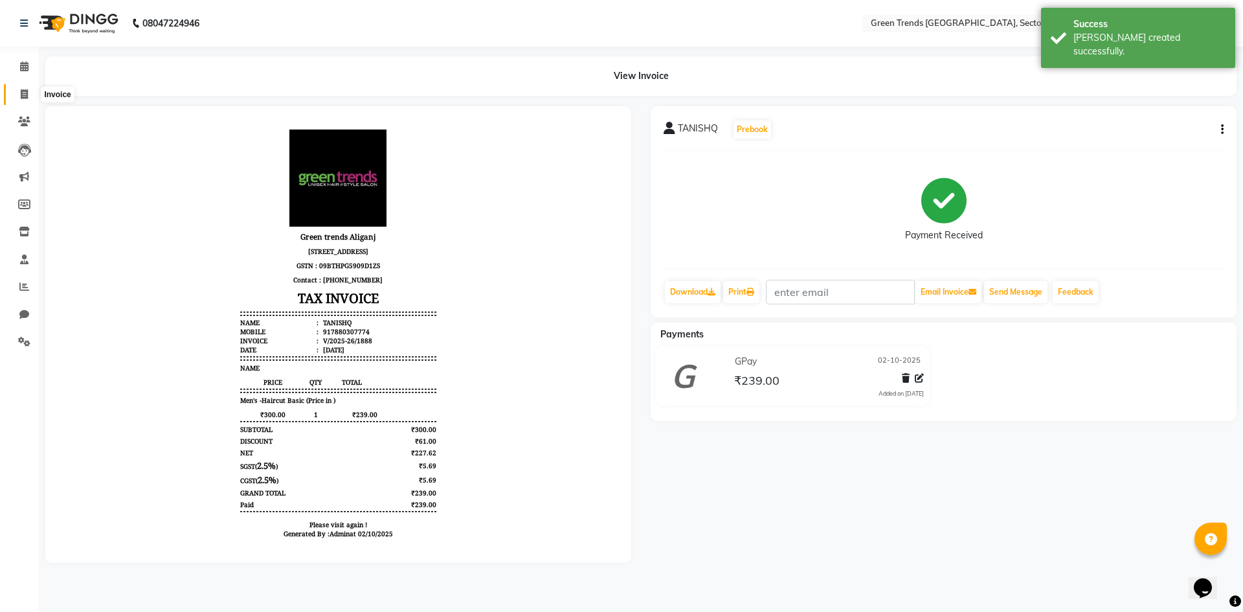
drag, startPoint x: 23, startPoint y: 95, endPoint x: 46, endPoint y: 93, distance: 22.7
click at [24, 96] on icon at bounding box center [24, 94] width 7 height 10
select select "service"
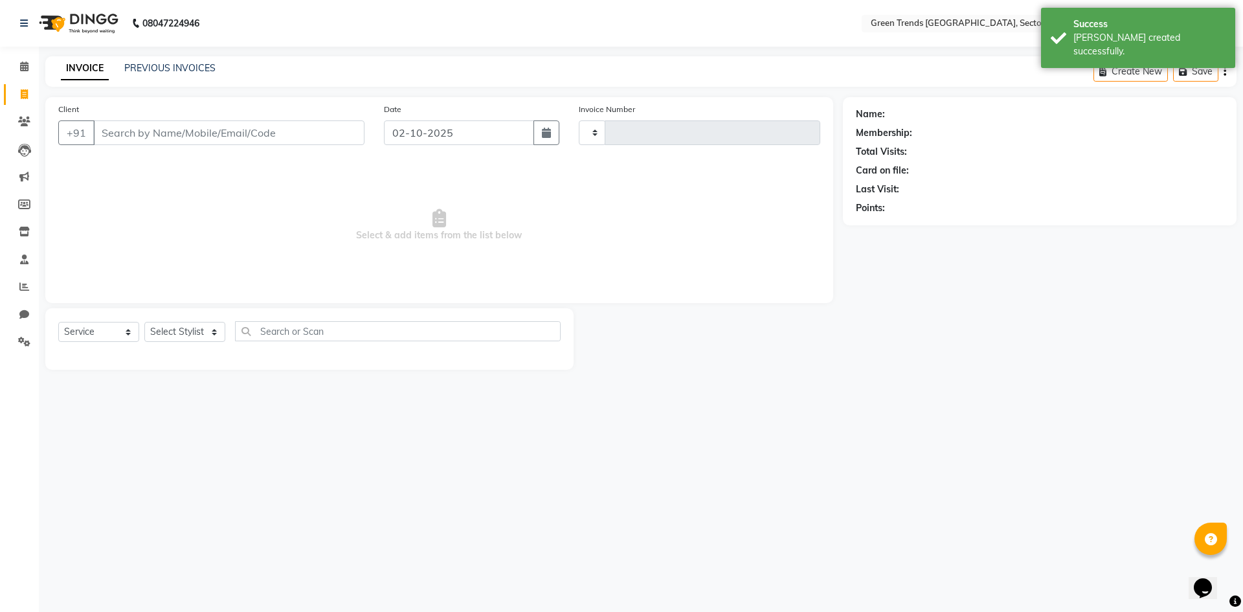
type input "1889"
select select "7023"
click at [179, 63] on link "PREVIOUS INVOICES" at bounding box center [169, 68] width 91 height 12
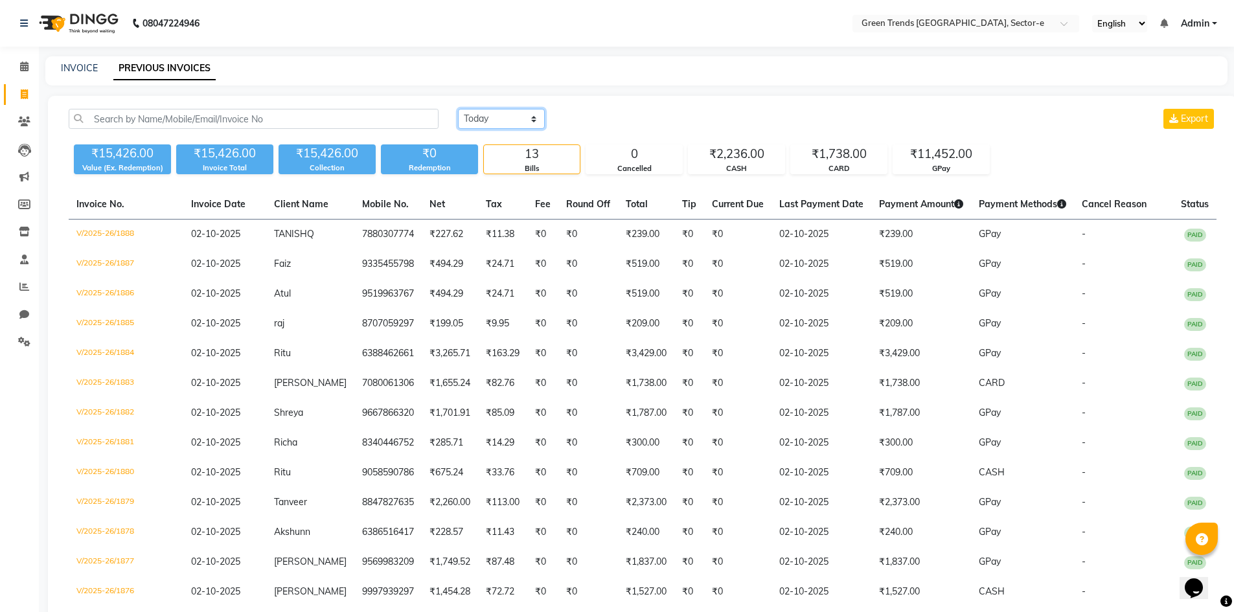
click at [532, 117] on select "[DATE] [DATE] Custom Range" at bounding box center [501, 119] width 87 height 20
select select "range"
click at [458, 109] on select "[DATE] [DATE] Custom Range" at bounding box center [501, 119] width 87 height 20
click at [596, 119] on input "02-10-2025" at bounding box center [606, 119] width 91 height 18
select select "10"
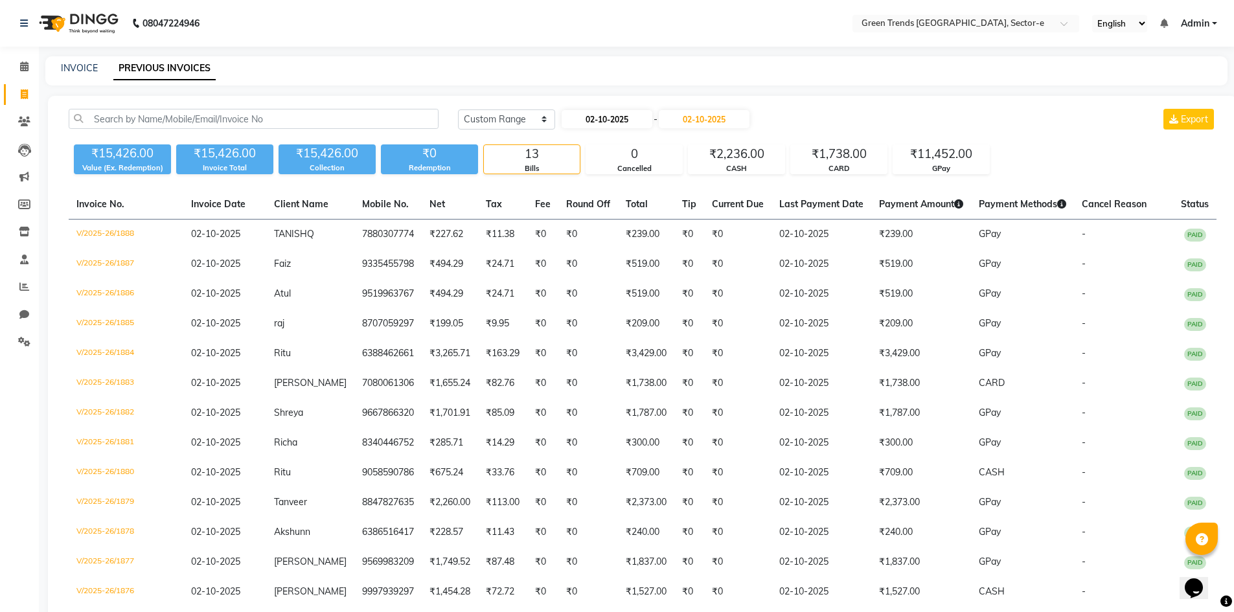
select select "2025"
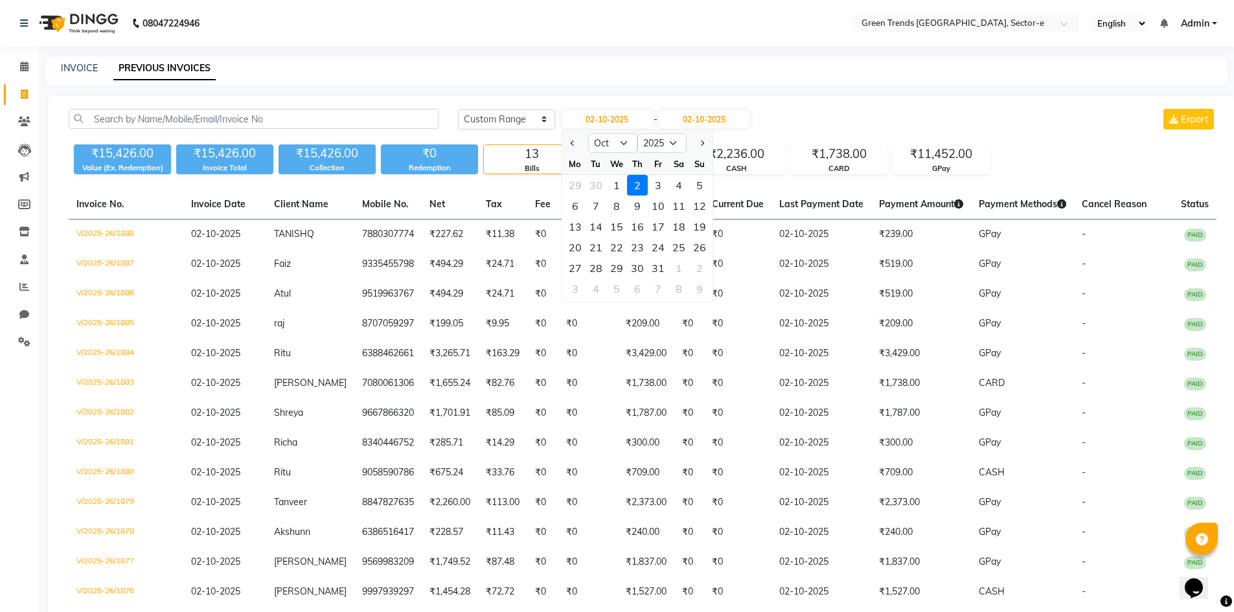
click at [613, 191] on div "1" at bounding box center [616, 185] width 21 height 21
type input "01-10-2025"
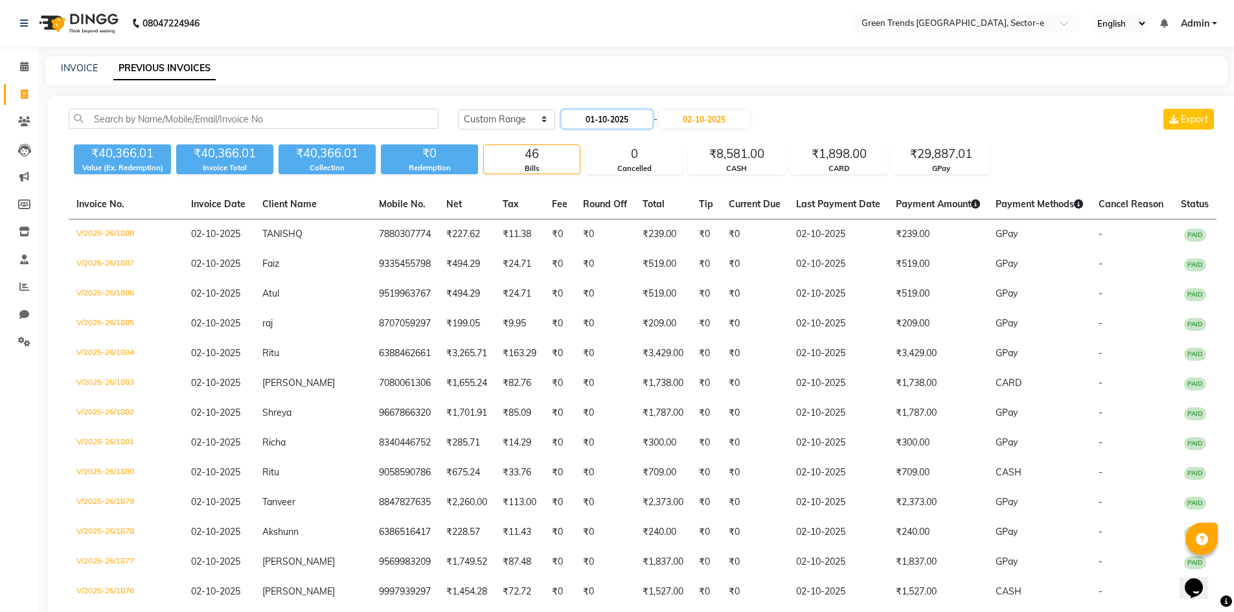
click at [582, 126] on input "01-10-2025" at bounding box center [606, 119] width 91 height 18
select select "10"
select select "2025"
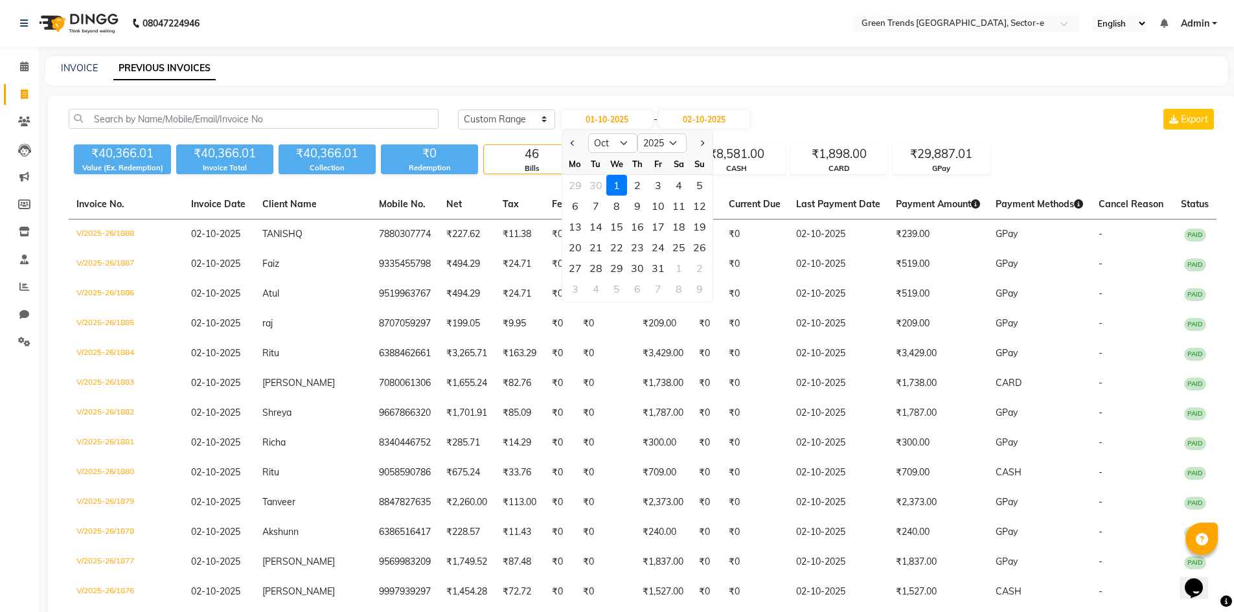
drag, startPoint x: 640, startPoint y: 188, endPoint x: 639, endPoint y: 173, distance: 15.0
click at [638, 184] on div "2" at bounding box center [637, 185] width 21 height 21
type input "02-10-2025"
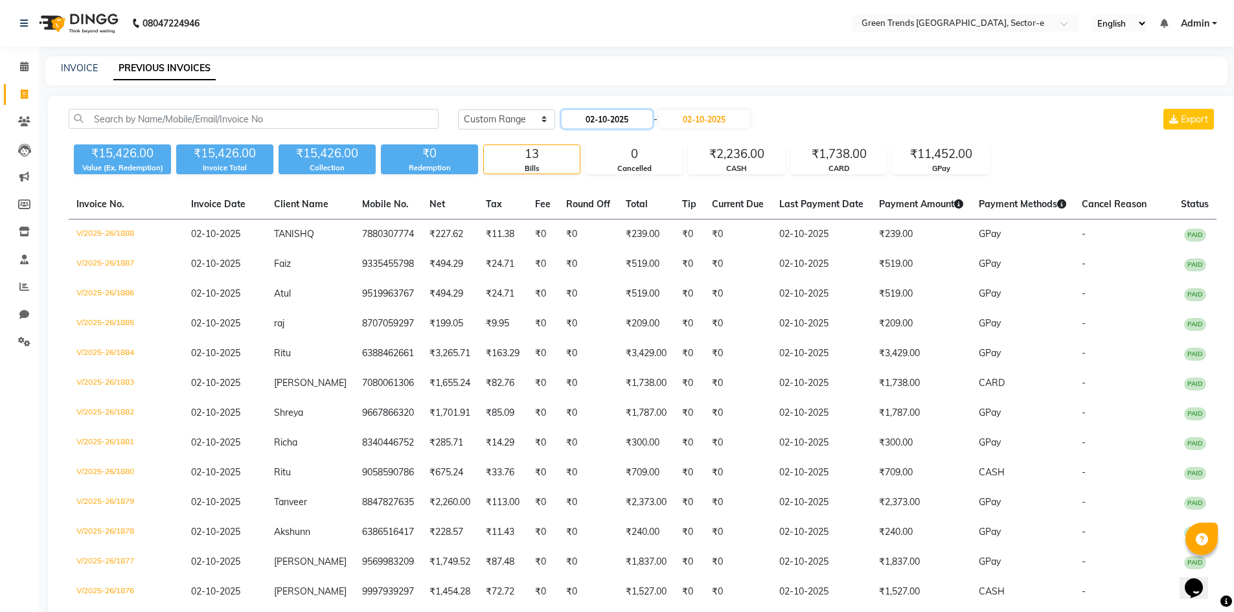
click at [592, 120] on input "02-10-2025" at bounding box center [606, 119] width 91 height 18
select select "10"
select select "2025"
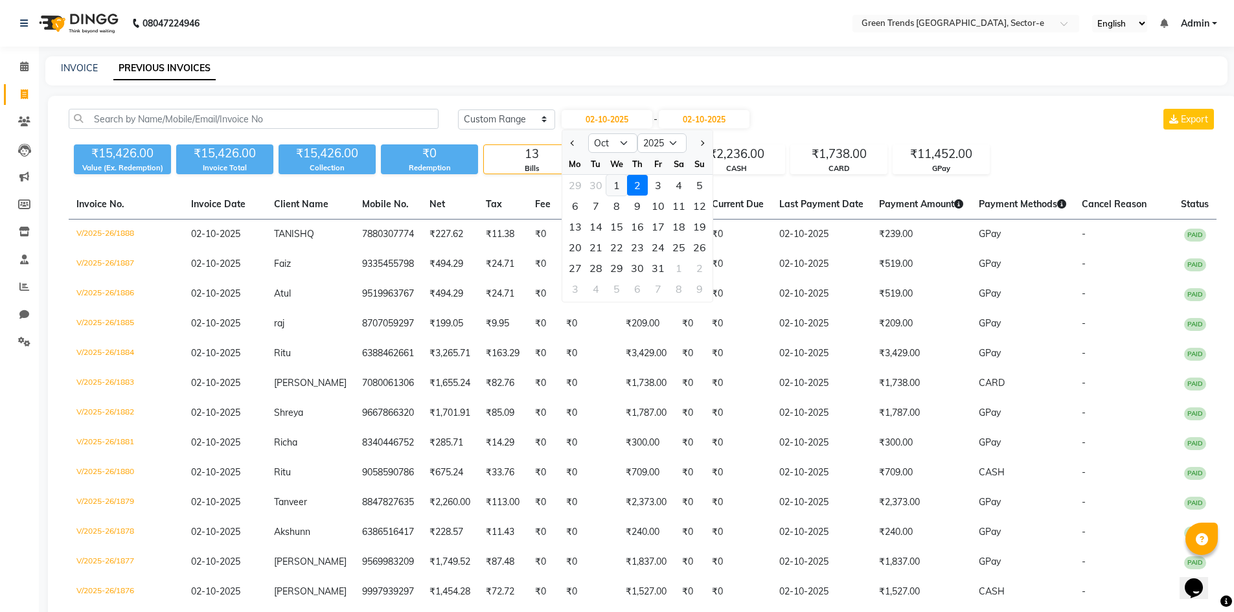
click at [613, 188] on div "1" at bounding box center [616, 185] width 21 height 21
type input "01-10-2025"
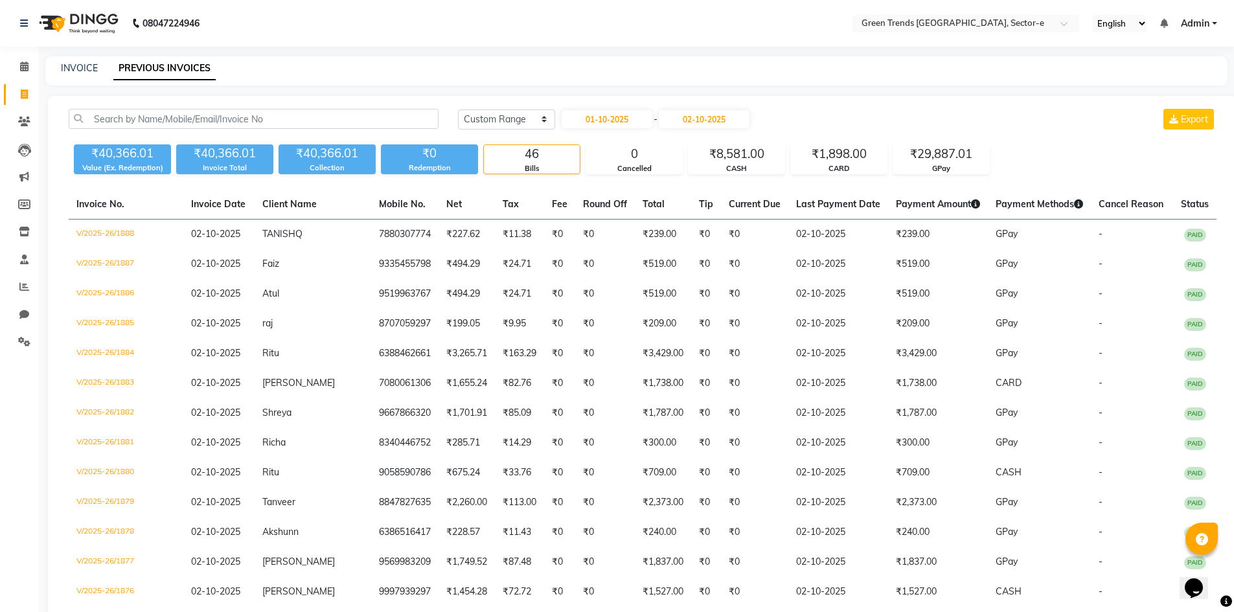
click at [1201, 19] on span "Admin" at bounding box center [1195, 24] width 28 height 14
click at [1153, 86] on link "Sign out" at bounding box center [1150, 89] width 119 height 20
